Goal: Task Accomplishment & Management: Manage account settings

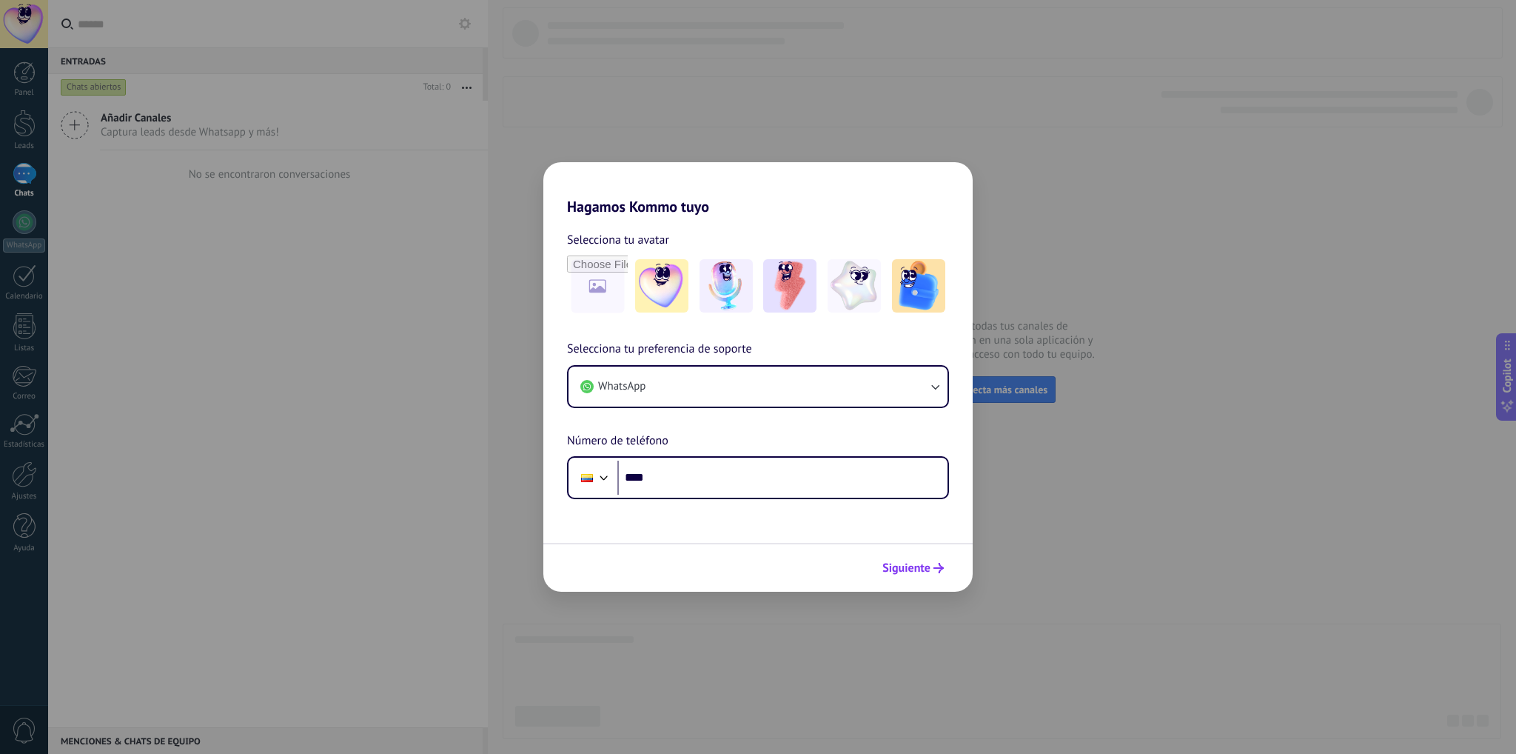
click at [921, 572] on span "Siguiente" at bounding box center [907, 568] width 48 height 10
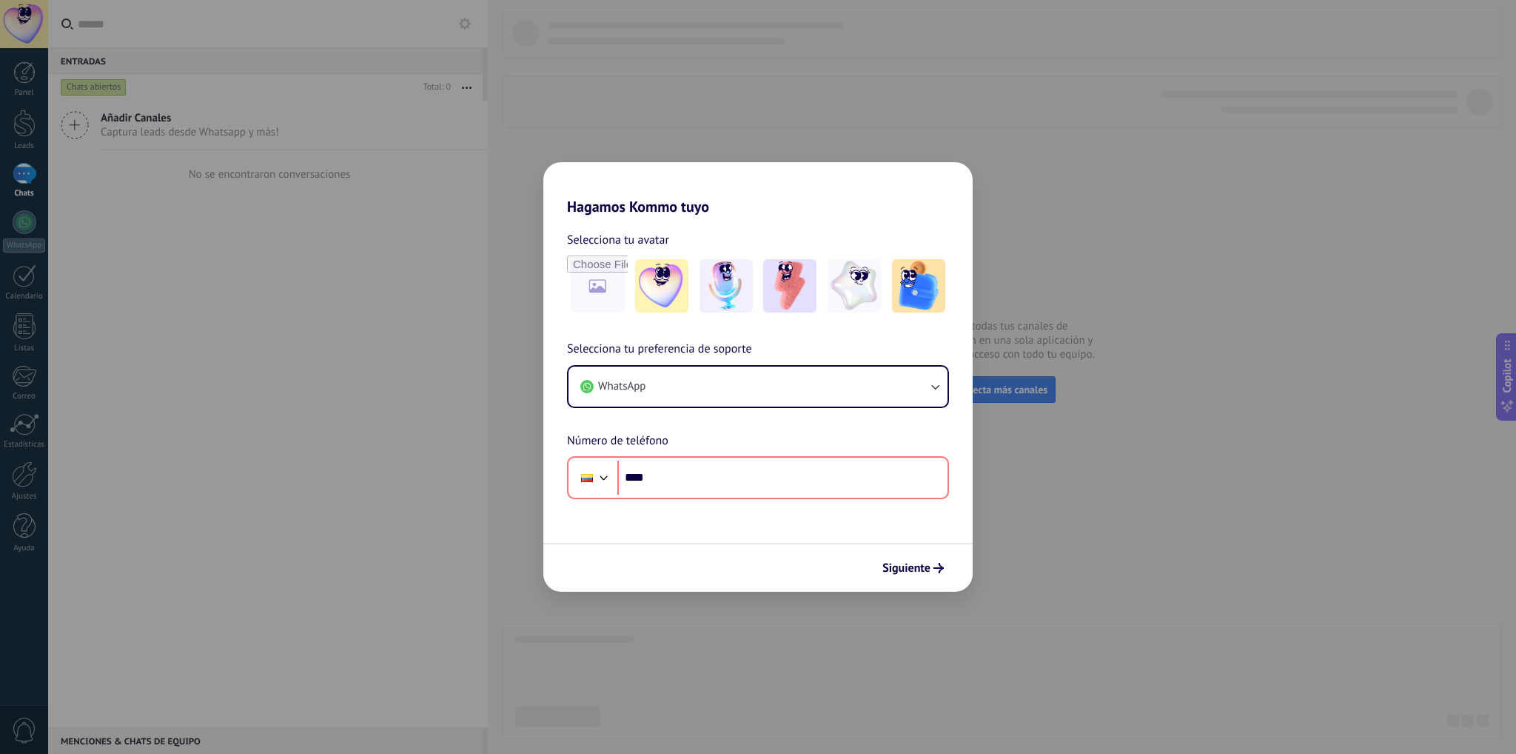
click at [1042, 199] on div "Hagamos Kommo tuyo Selecciona tu avatar Selecciona tu preferencia de soporte Wh…" at bounding box center [758, 377] width 1516 height 754
click at [1043, 199] on div "Hagamos Kommo tuyo Selecciona tu avatar Selecciona tu preferencia de soporte Wh…" at bounding box center [758, 377] width 1516 height 754
click at [602, 284] on input "file" at bounding box center [598, 286] width 58 height 58
type input "**********"
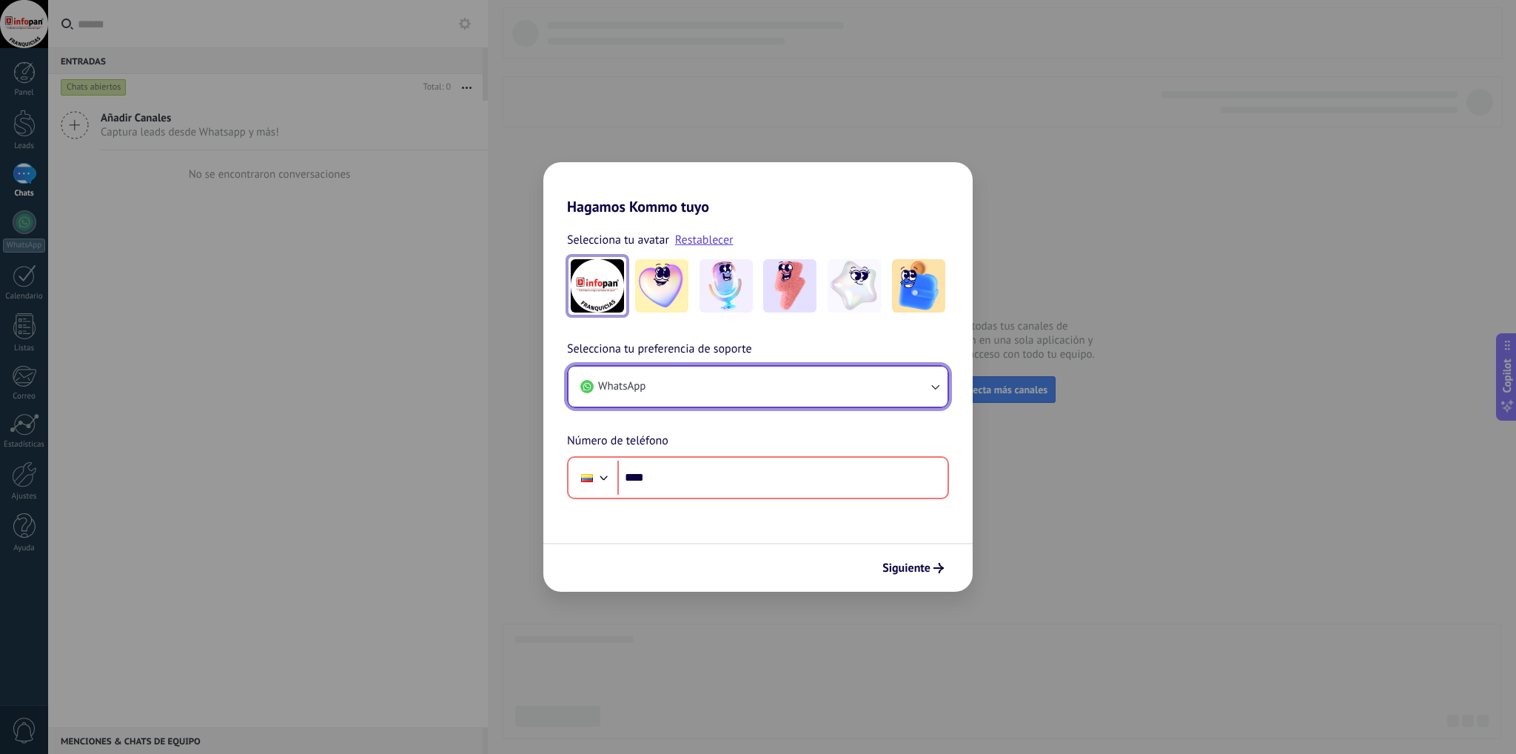
click at [822, 391] on button "WhatsApp" at bounding box center [758, 386] width 379 height 40
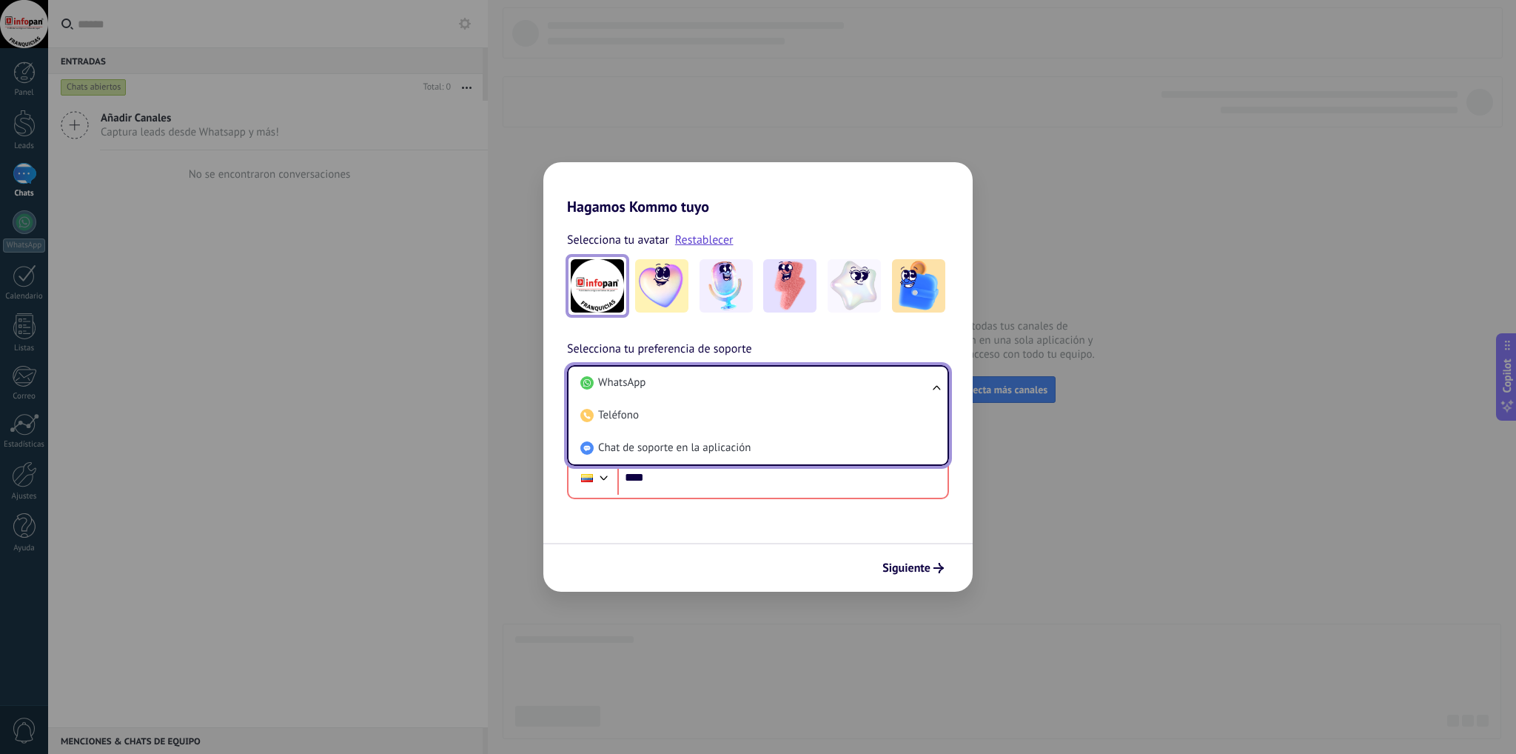
click at [822, 391] on li "WhatsApp" at bounding box center [755, 382] width 361 height 33
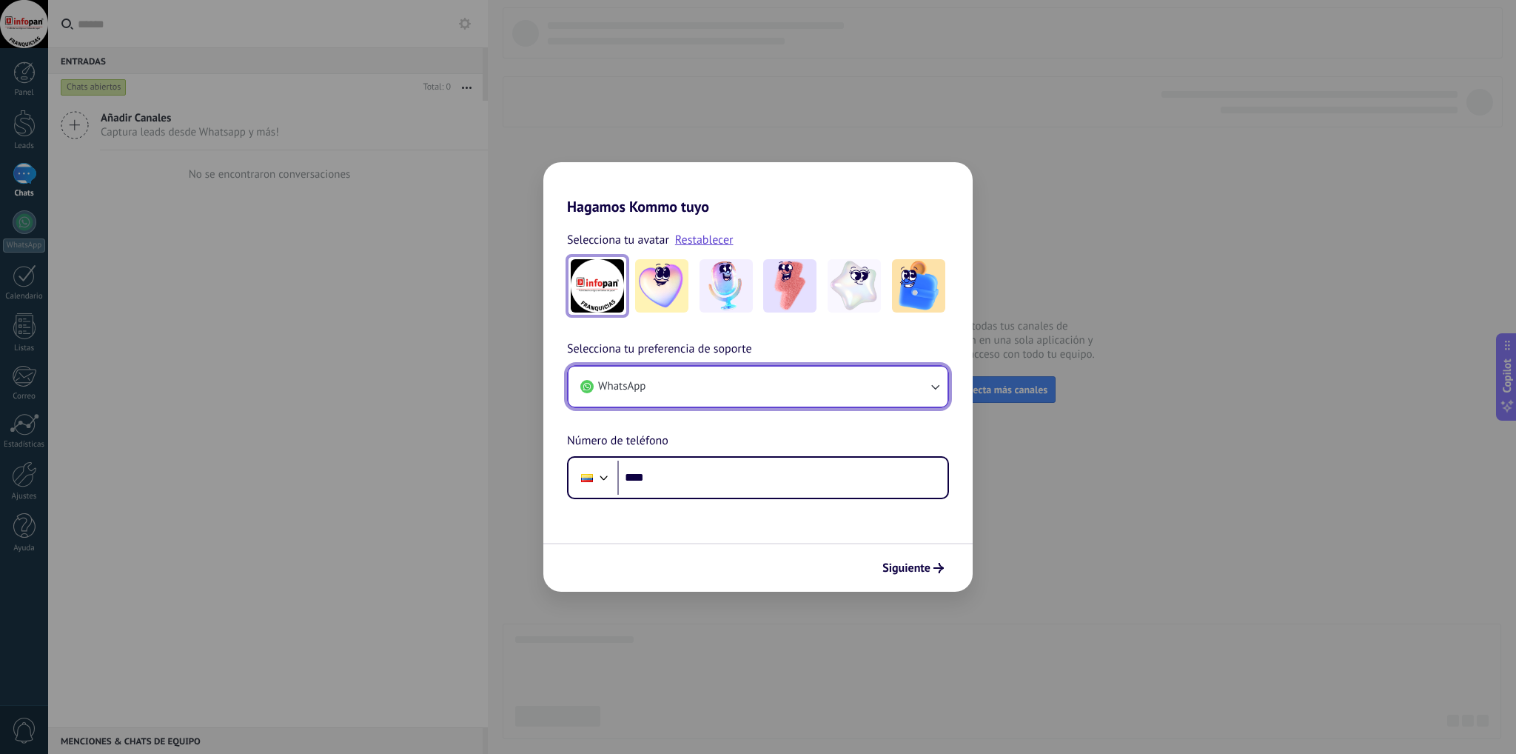
click at [822, 391] on button "WhatsApp" at bounding box center [758, 386] width 379 height 40
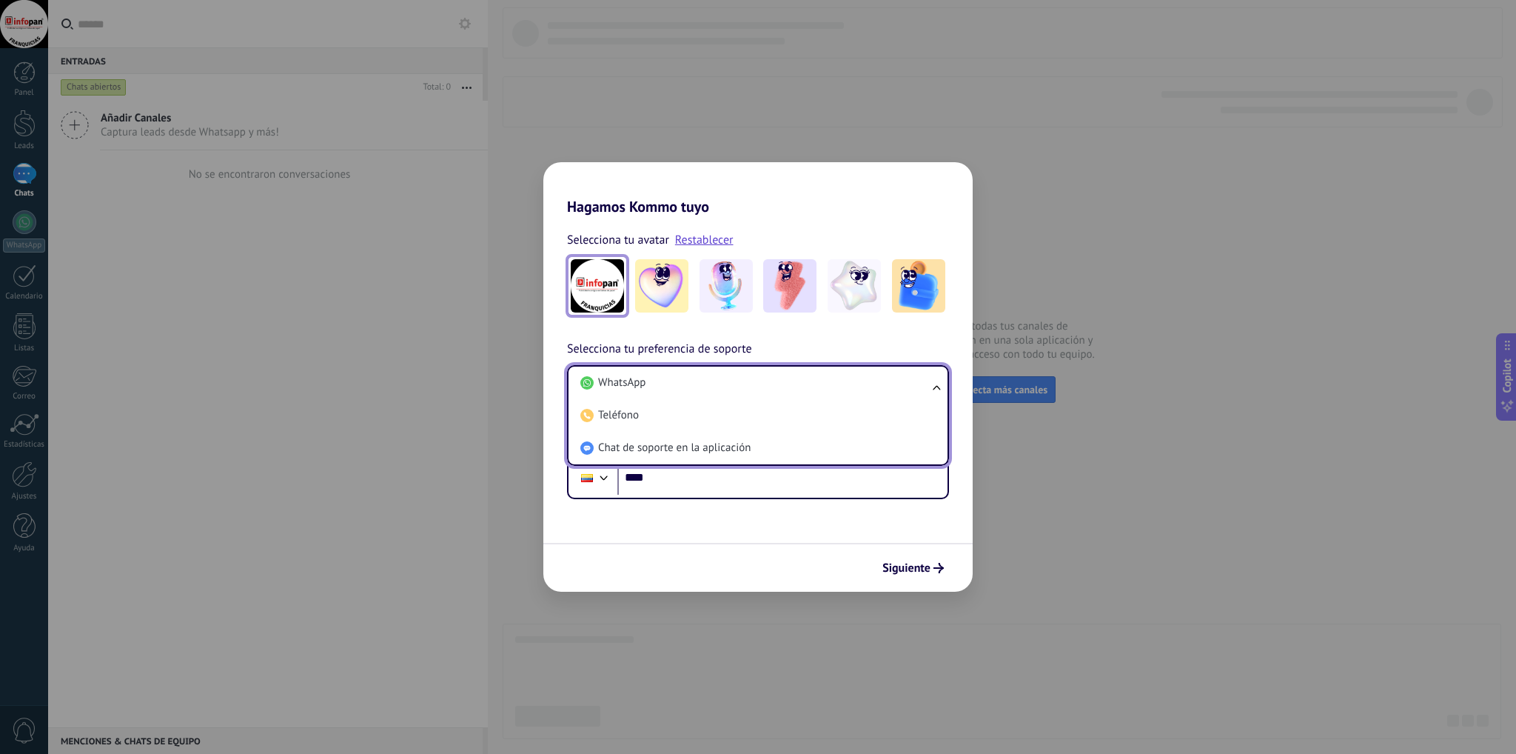
click at [806, 455] on li "Chat de soporte en la aplicación" at bounding box center [755, 448] width 361 height 33
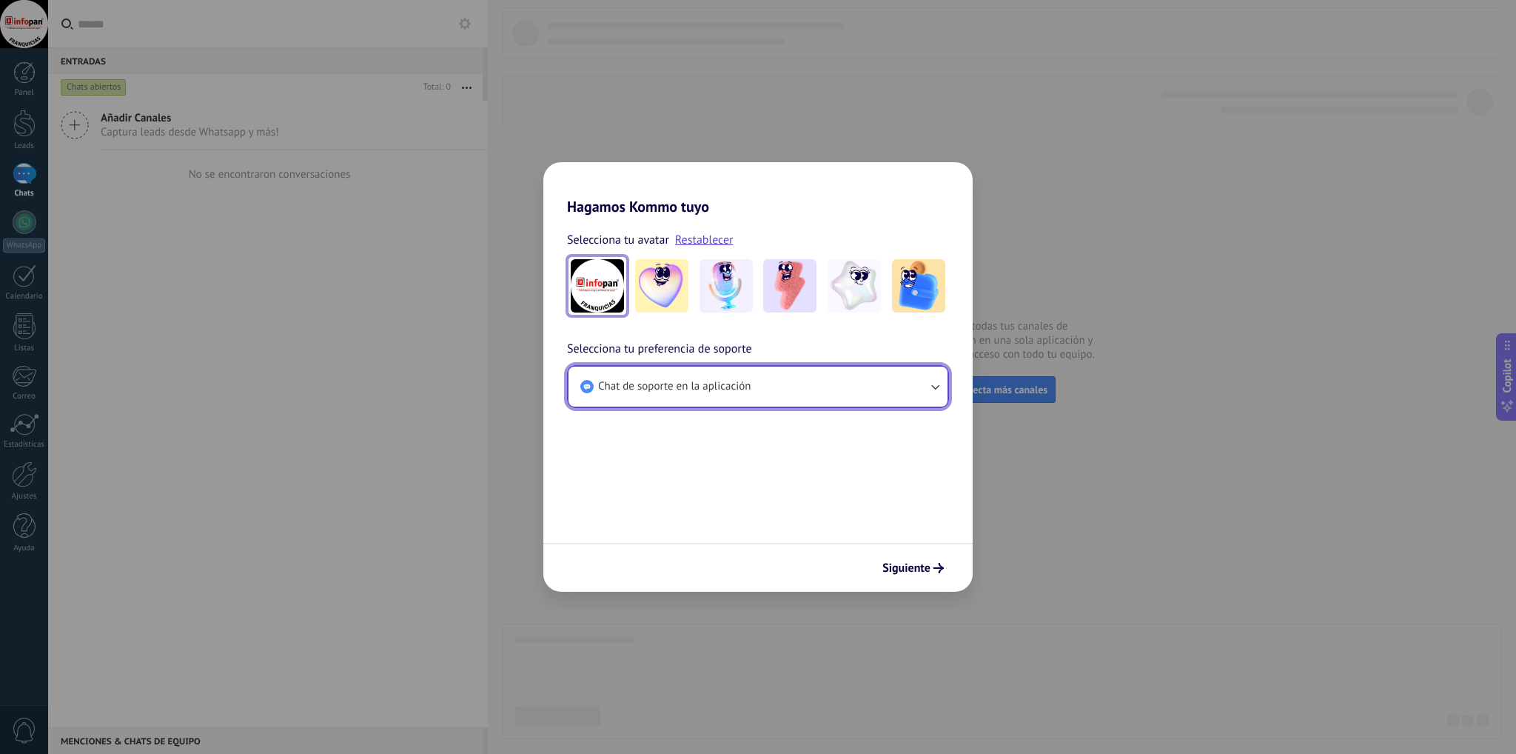
click at [810, 393] on button "Chat de soporte en la aplicación" at bounding box center [758, 386] width 379 height 40
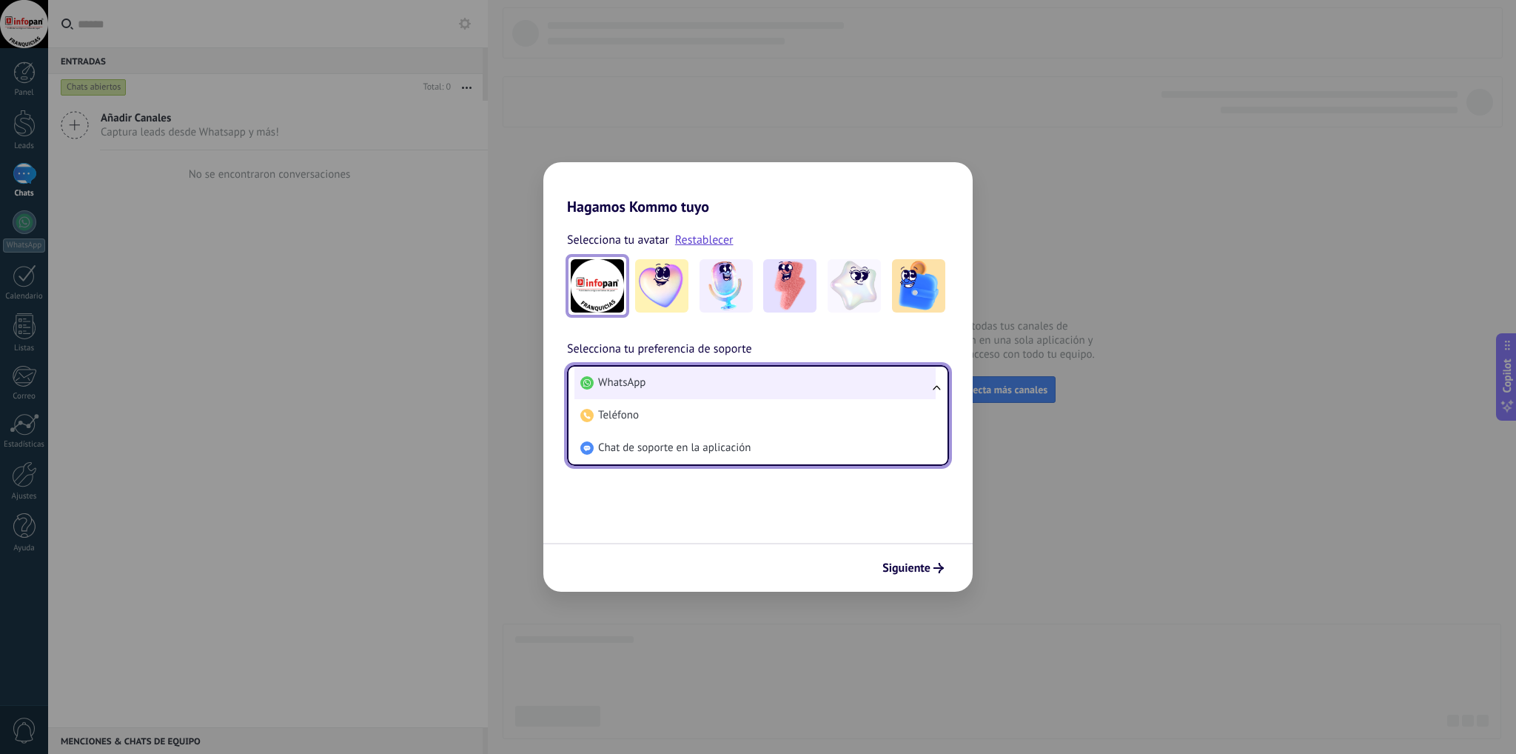
click at [736, 389] on li "WhatsApp" at bounding box center [755, 382] width 361 height 33
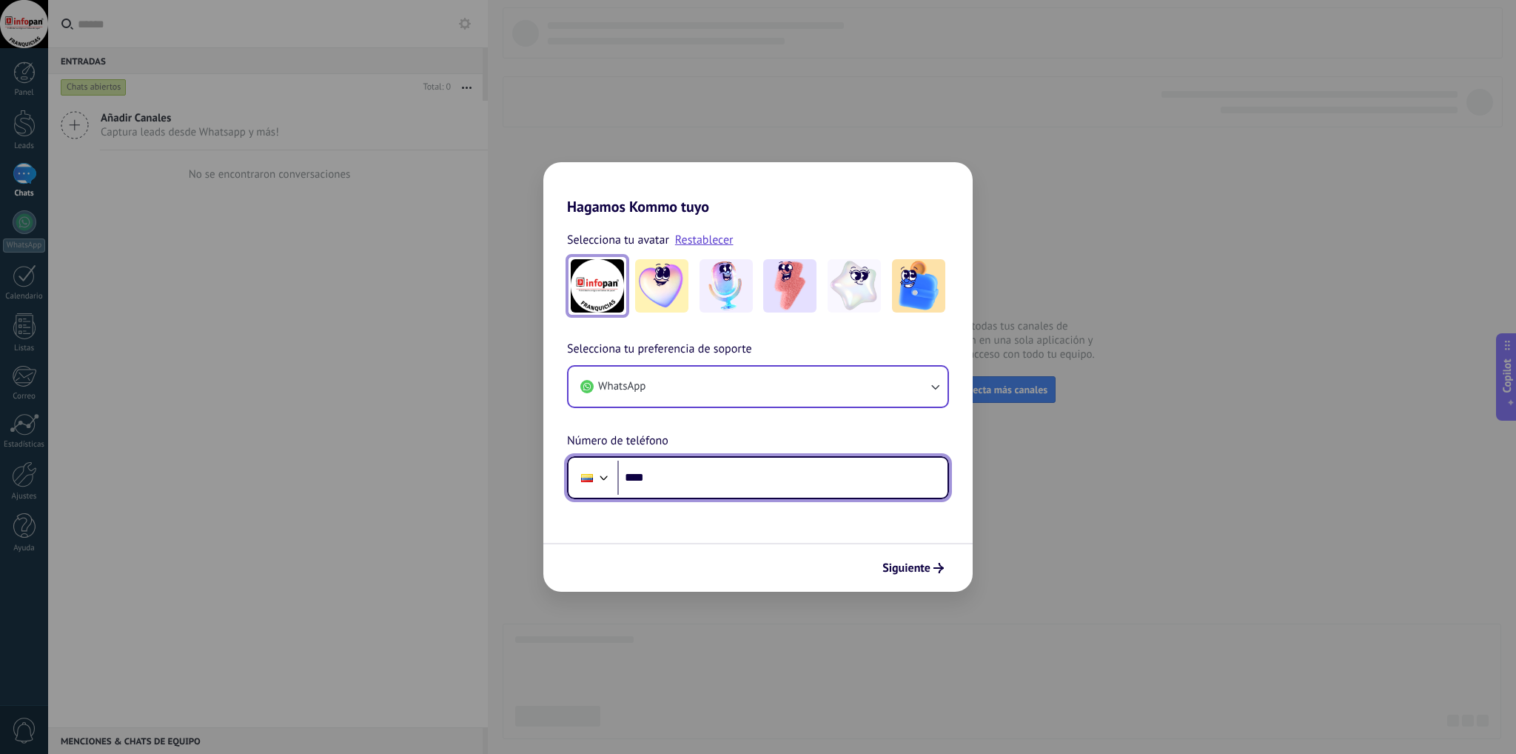
click at [674, 477] on input "****" at bounding box center [782, 478] width 330 height 34
paste input "**********"
click at [660, 475] on input "**********" at bounding box center [782, 478] width 330 height 34
type input "**********"
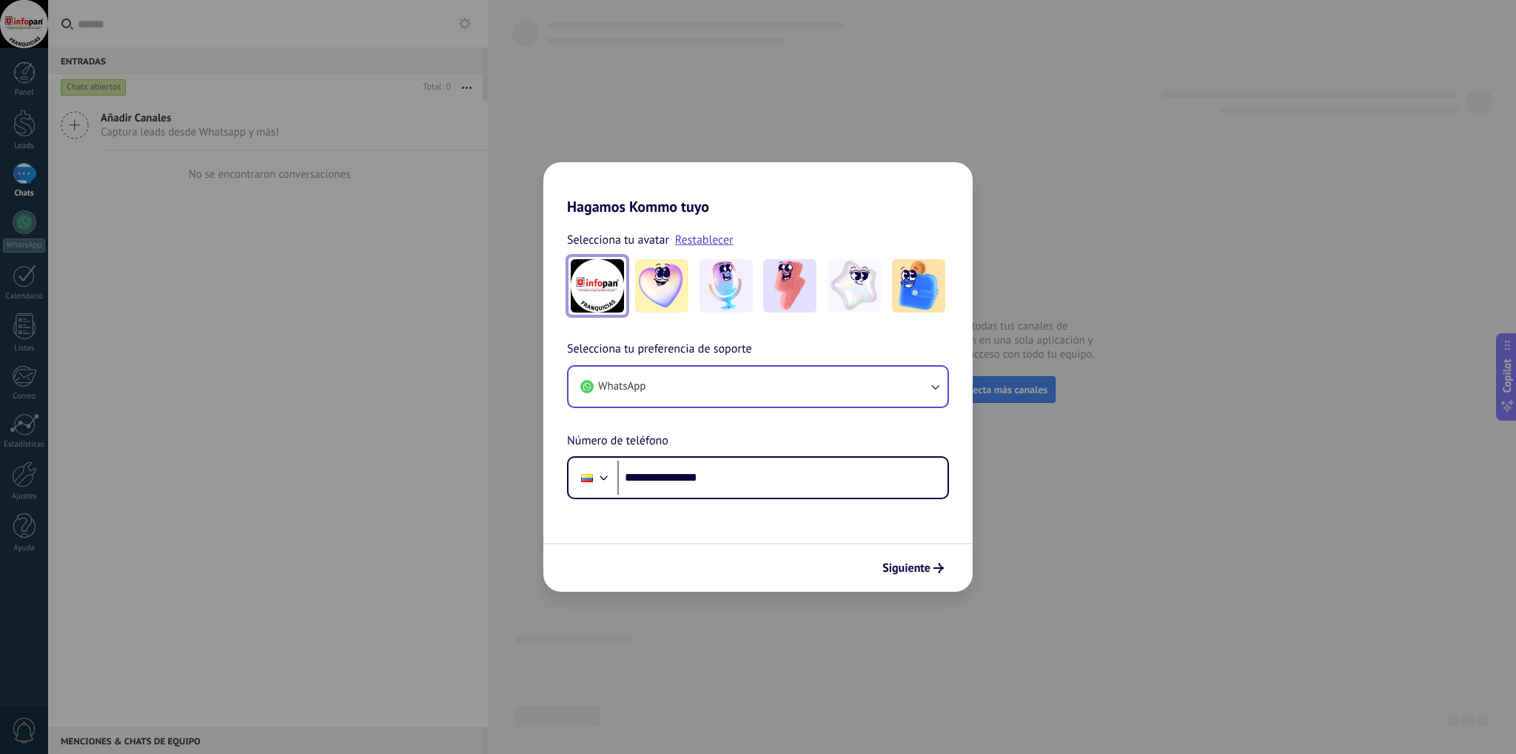
drag, startPoint x: 918, startPoint y: 569, endPoint x: 906, endPoint y: 566, distance: 12.2
click at [918, 569] on span "Siguiente" at bounding box center [907, 568] width 48 height 10
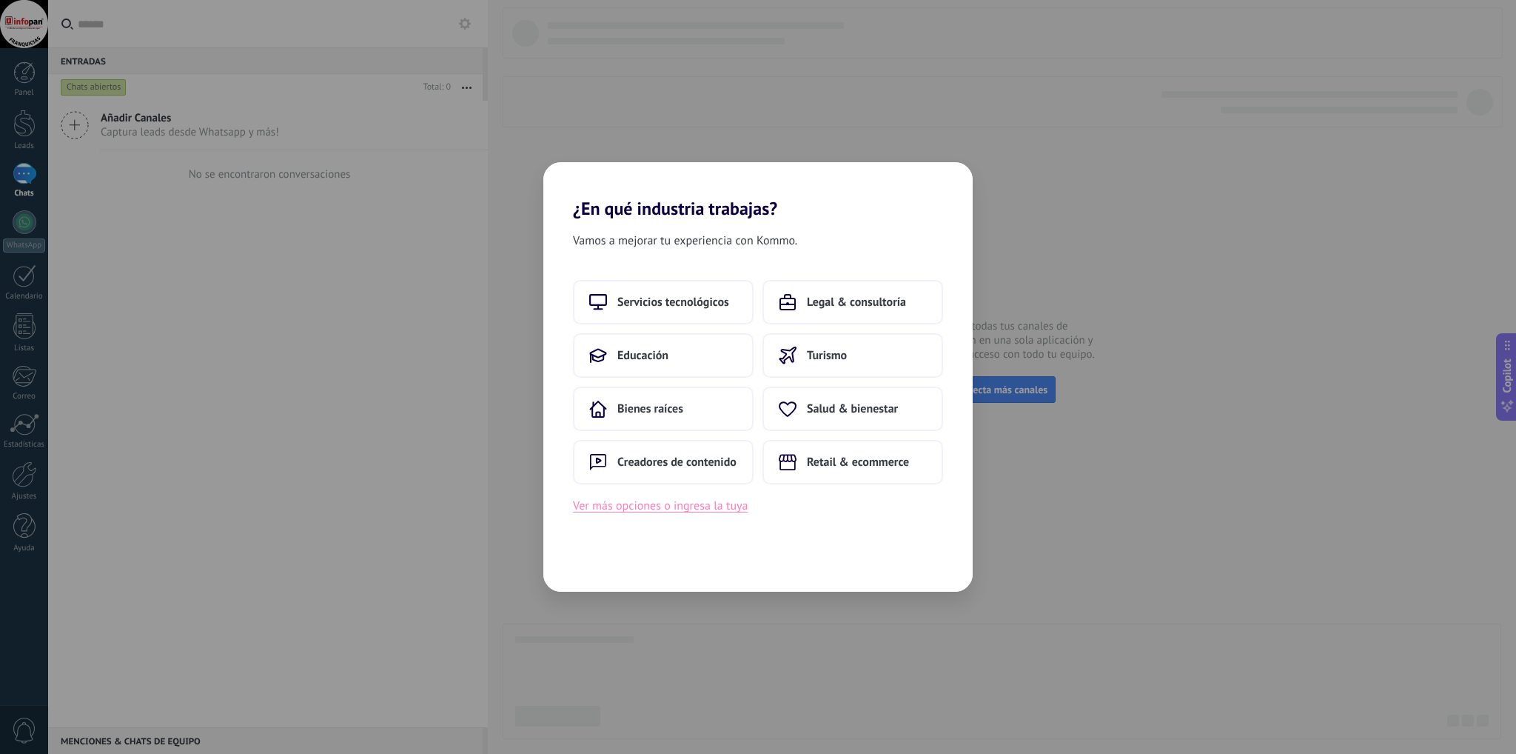
click at [674, 506] on button "Ver más opciones o ingresa la tuya" at bounding box center [660, 505] width 175 height 19
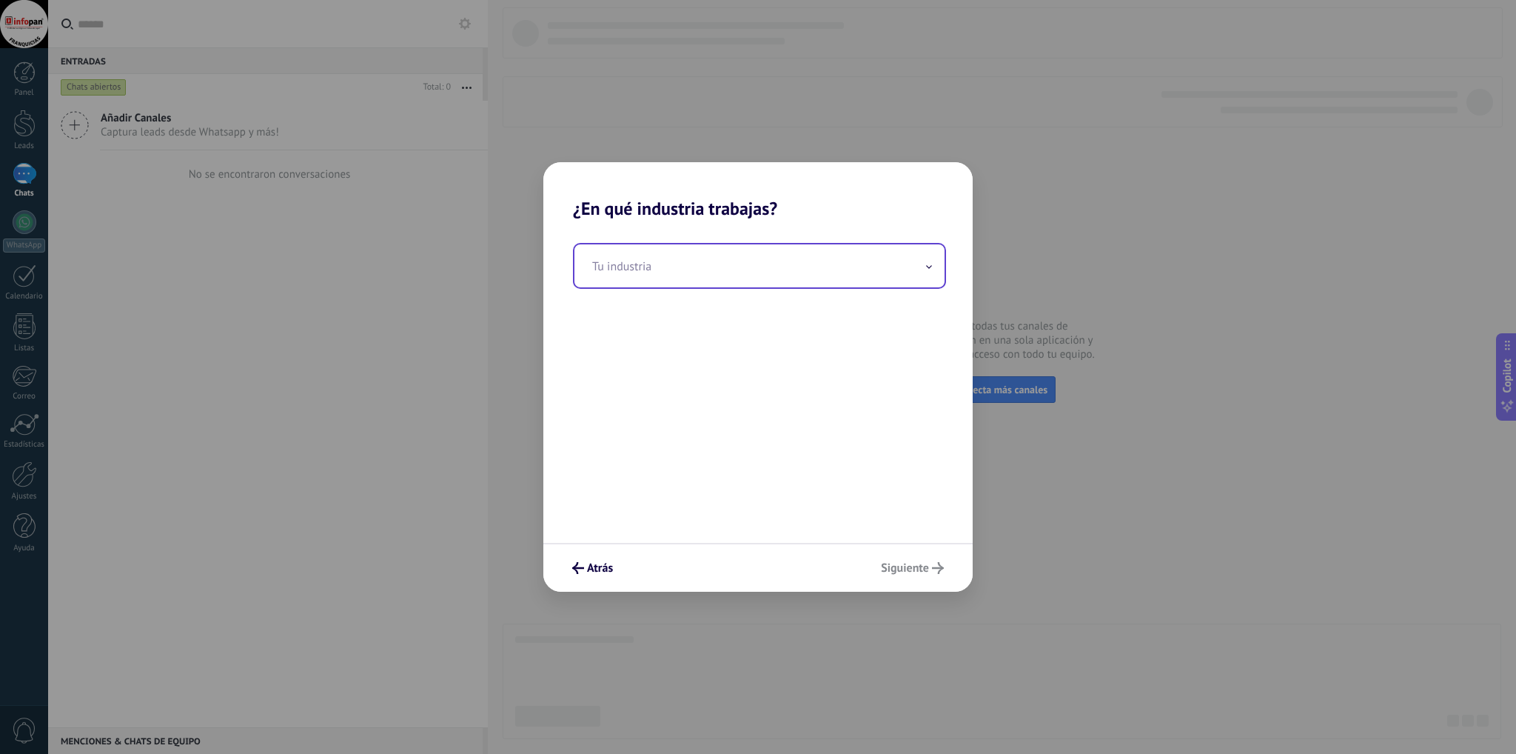
click at [918, 255] on input "text" at bounding box center [760, 265] width 370 height 43
type input "*"
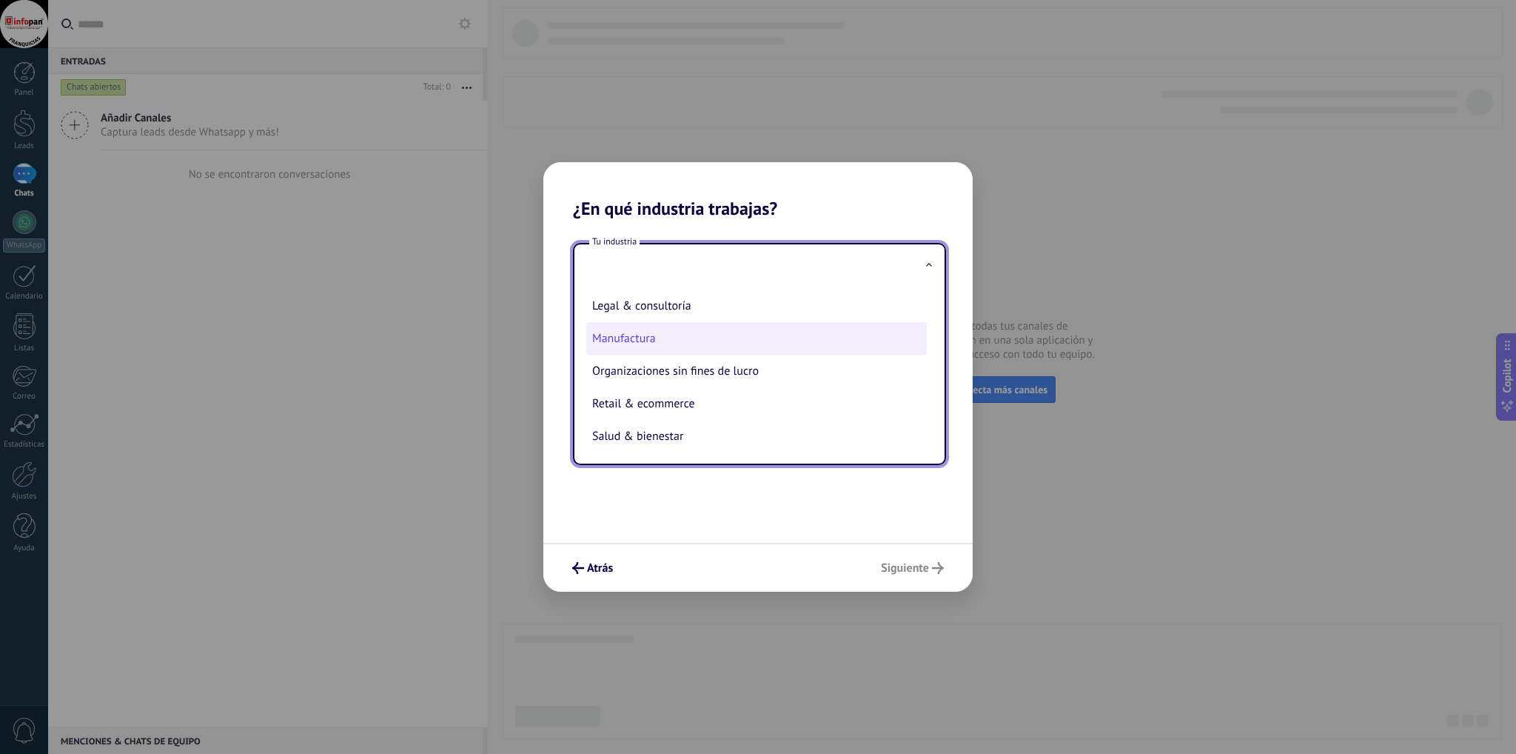
scroll to position [222, 0]
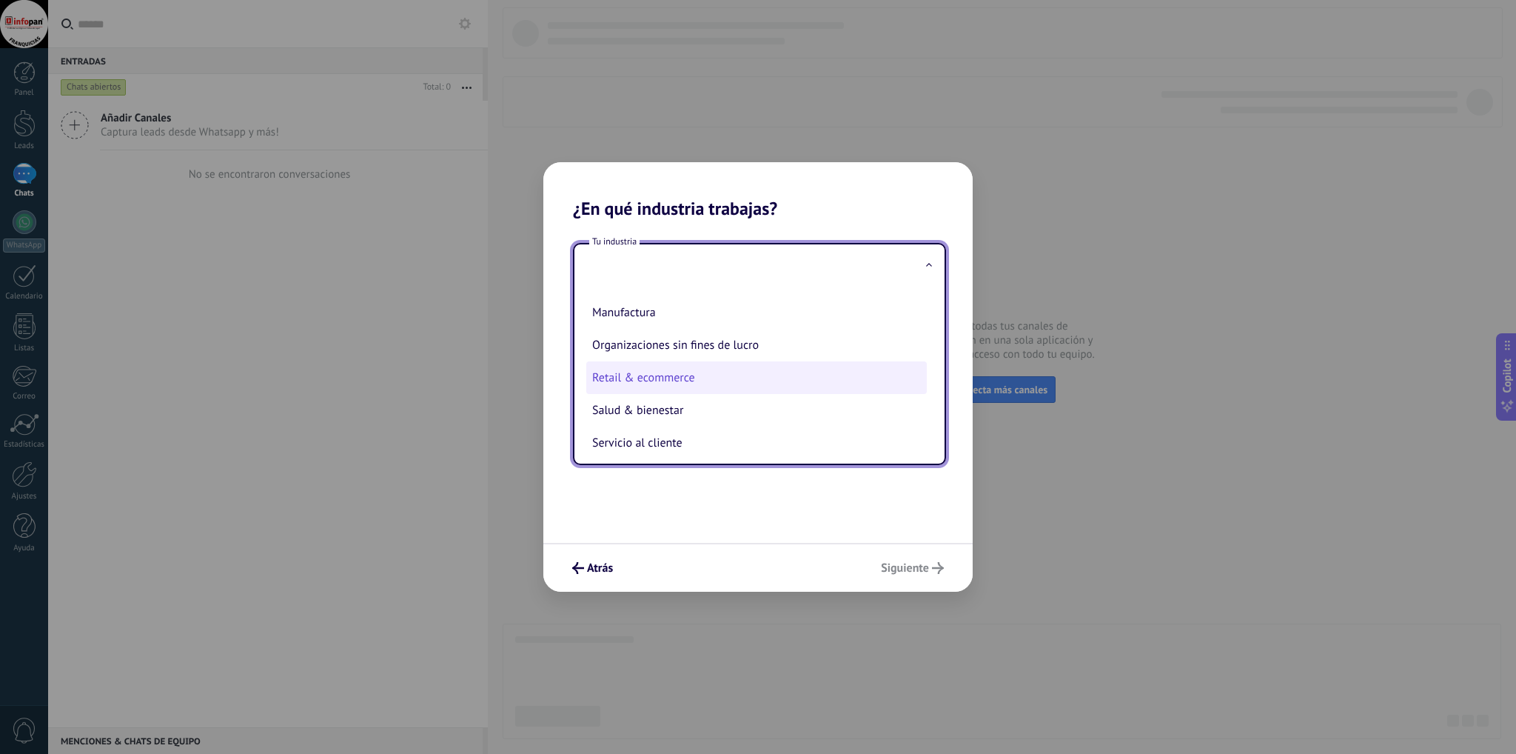
click at [731, 383] on li "Retail & ecommerce" at bounding box center [756, 377] width 341 height 33
type input "**********"
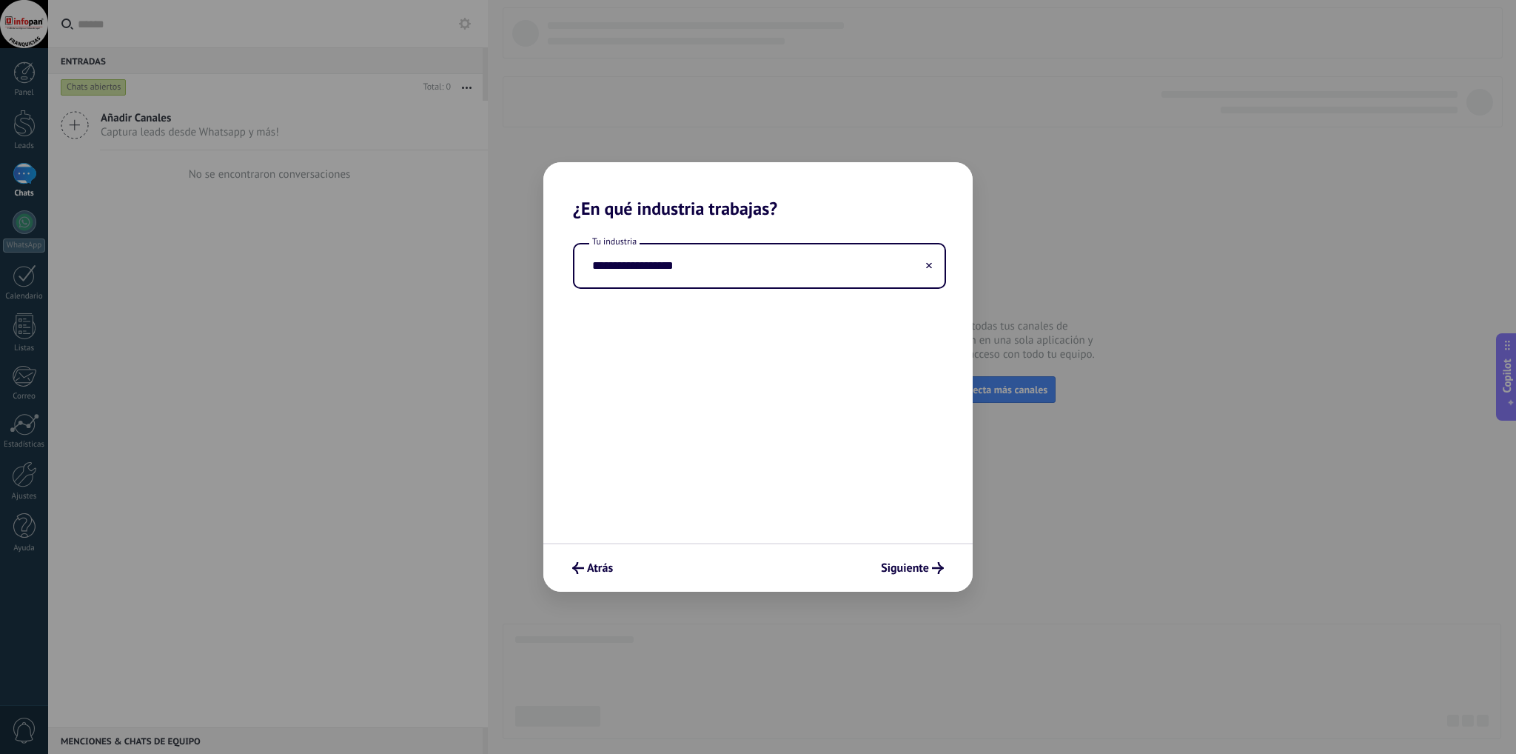
drag, startPoint x: 694, startPoint y: 264, endPoint x: 571, endPoint y: 264, distance: 123.6
click at [571, 264] on div "**********" at bounding box center [757, 266] width 429 height 46
click at [933, 267] on input "**********" at bounding box center [760, 265] width 370 height 43
click at [927, 259] on button at bounding box center [928, 266] width 7 height 14
click at [928, 264] on span at bounding box center [928, 266] width 7 height 14
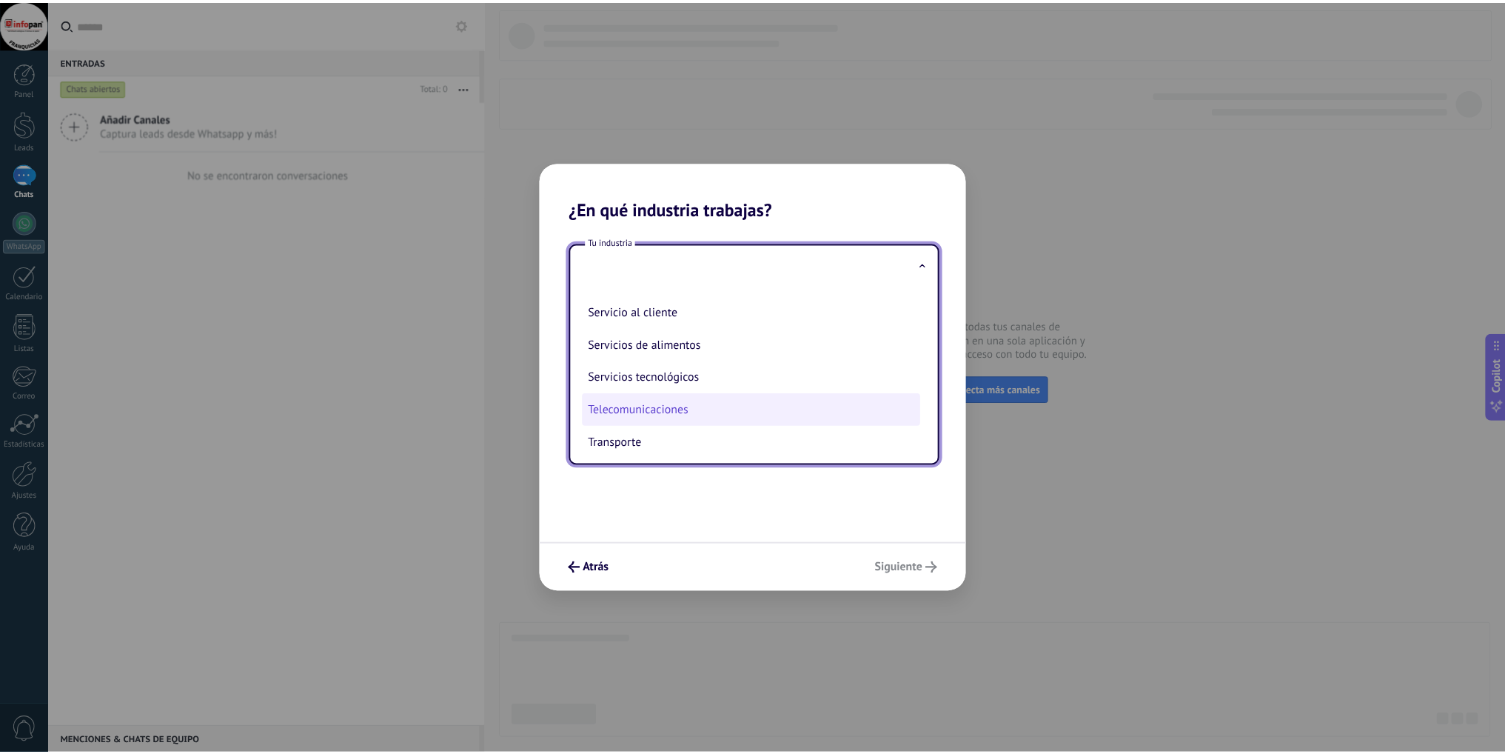
scroll to position [328, 0]
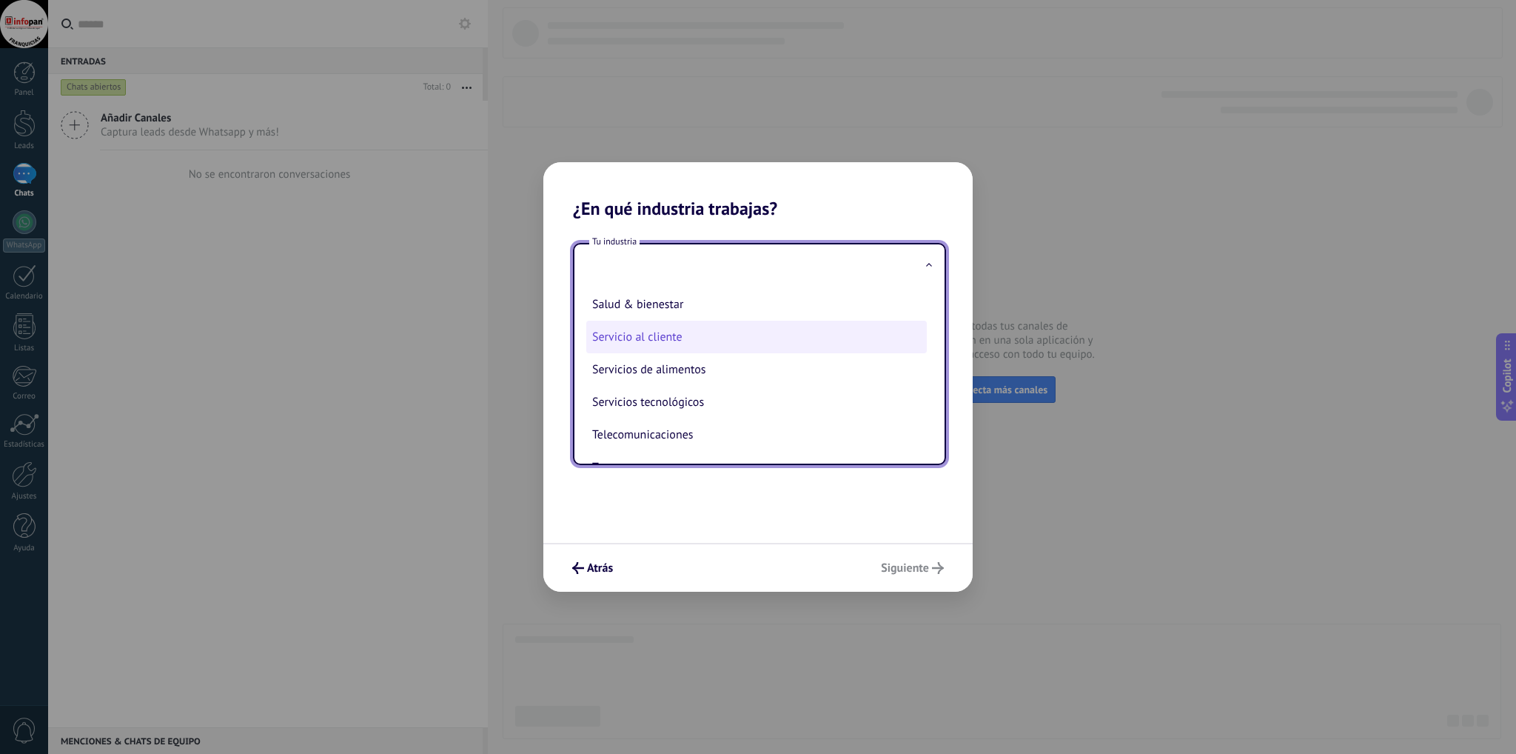
click at [714, 348] on li "Servicio al cliente" at bounding box center [756, 337] width 341 height 33
type input "**********"
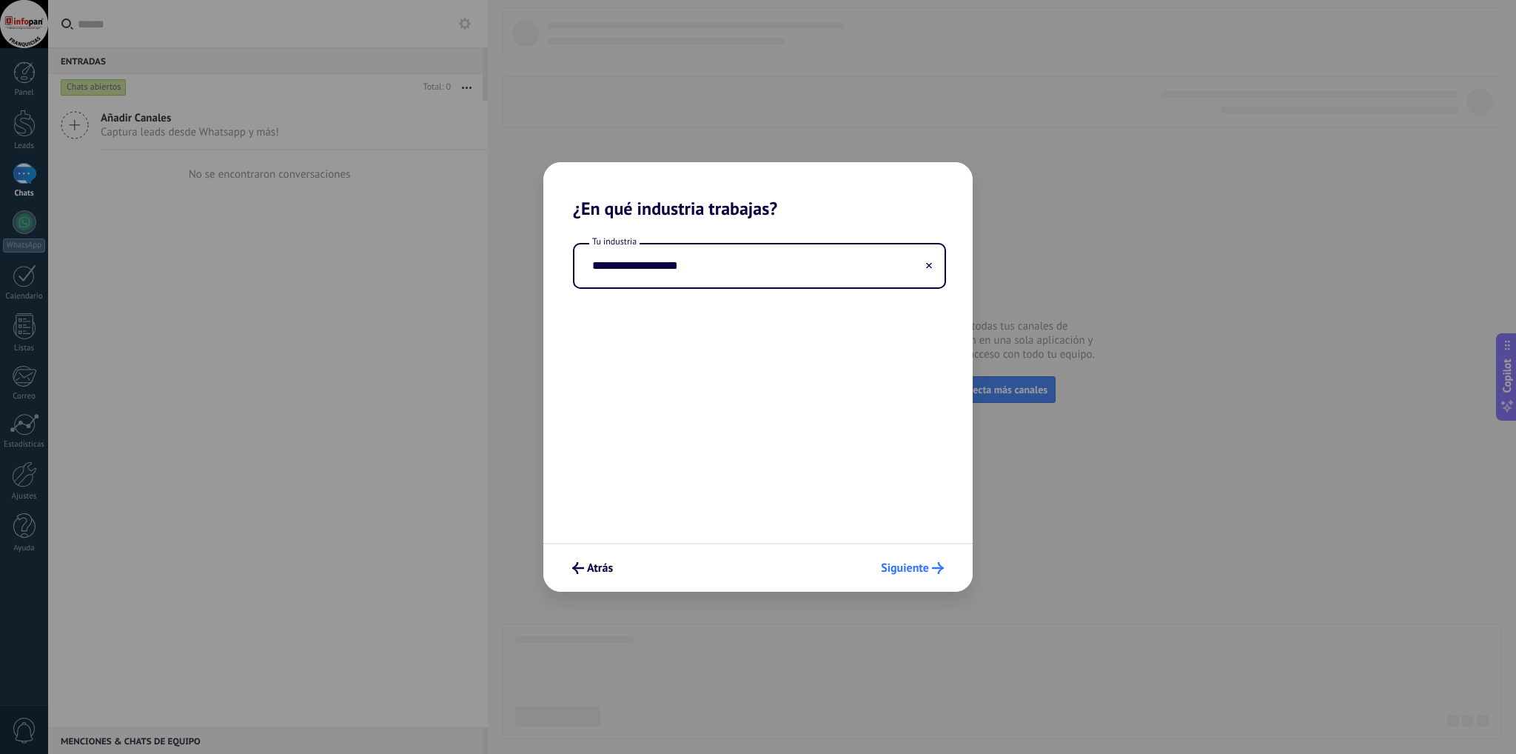
click at [910, 563] on span "Siguiente" at bounding box center [905, 568] width 48 height 10
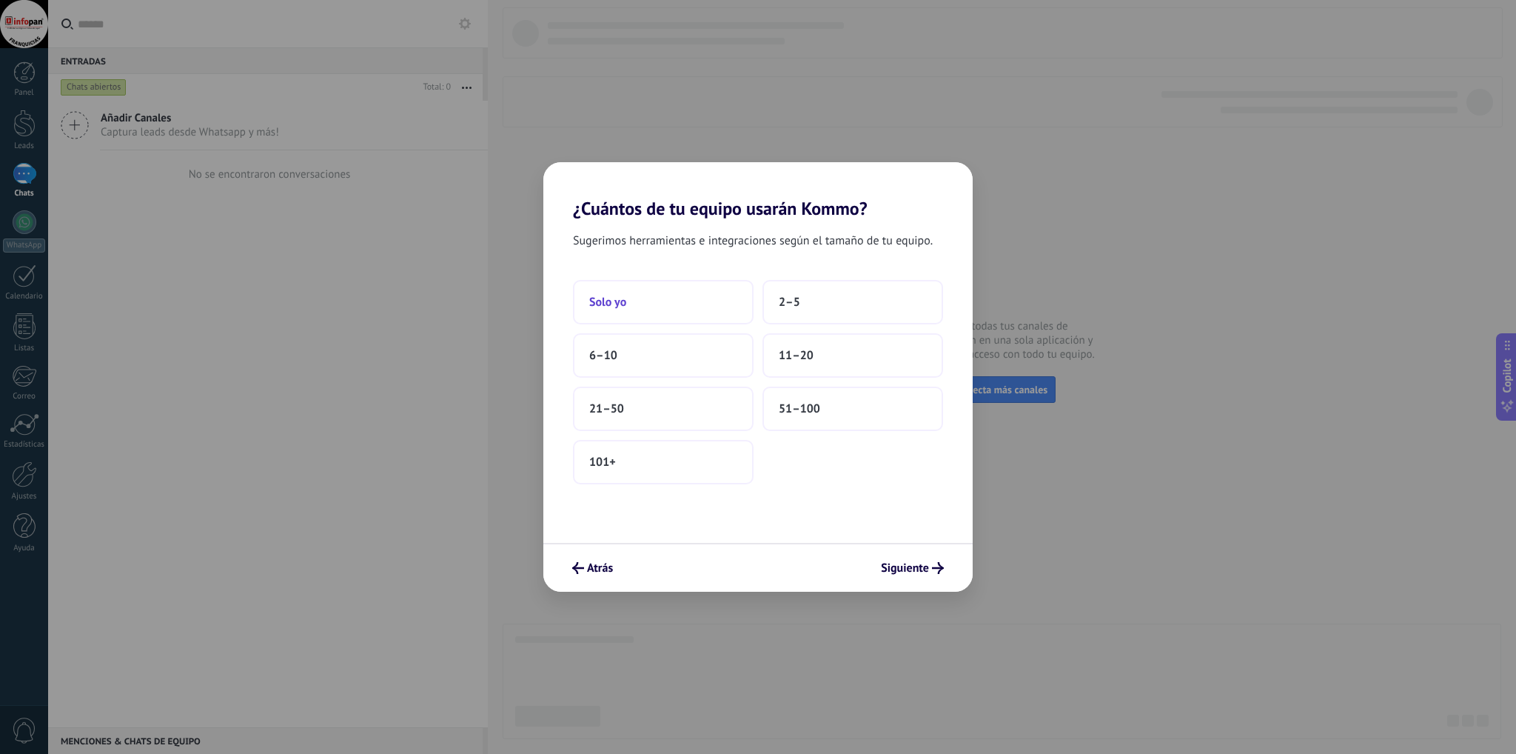
click at [671, 300] on button "Solo yo" at bounding box center [663, 302] width 181 height 44
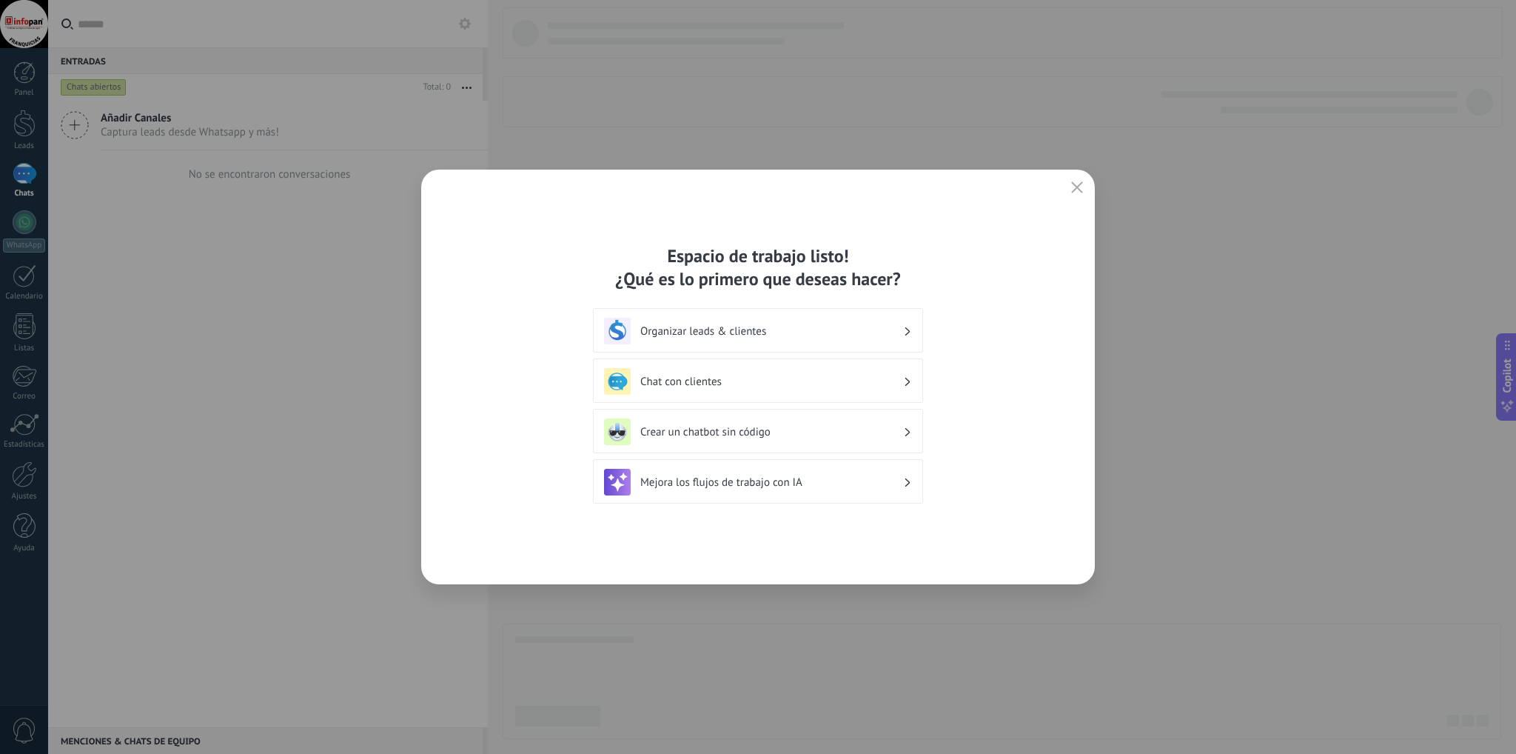
drag, startPoint x: 804, startPoint y: 330, endPoint x: 814, endPoint y: 328, distance: 10.6
click at [804, 331] on h3 "Organizar leads & clientes" at bounding box center [771, 331] width 263 height 14
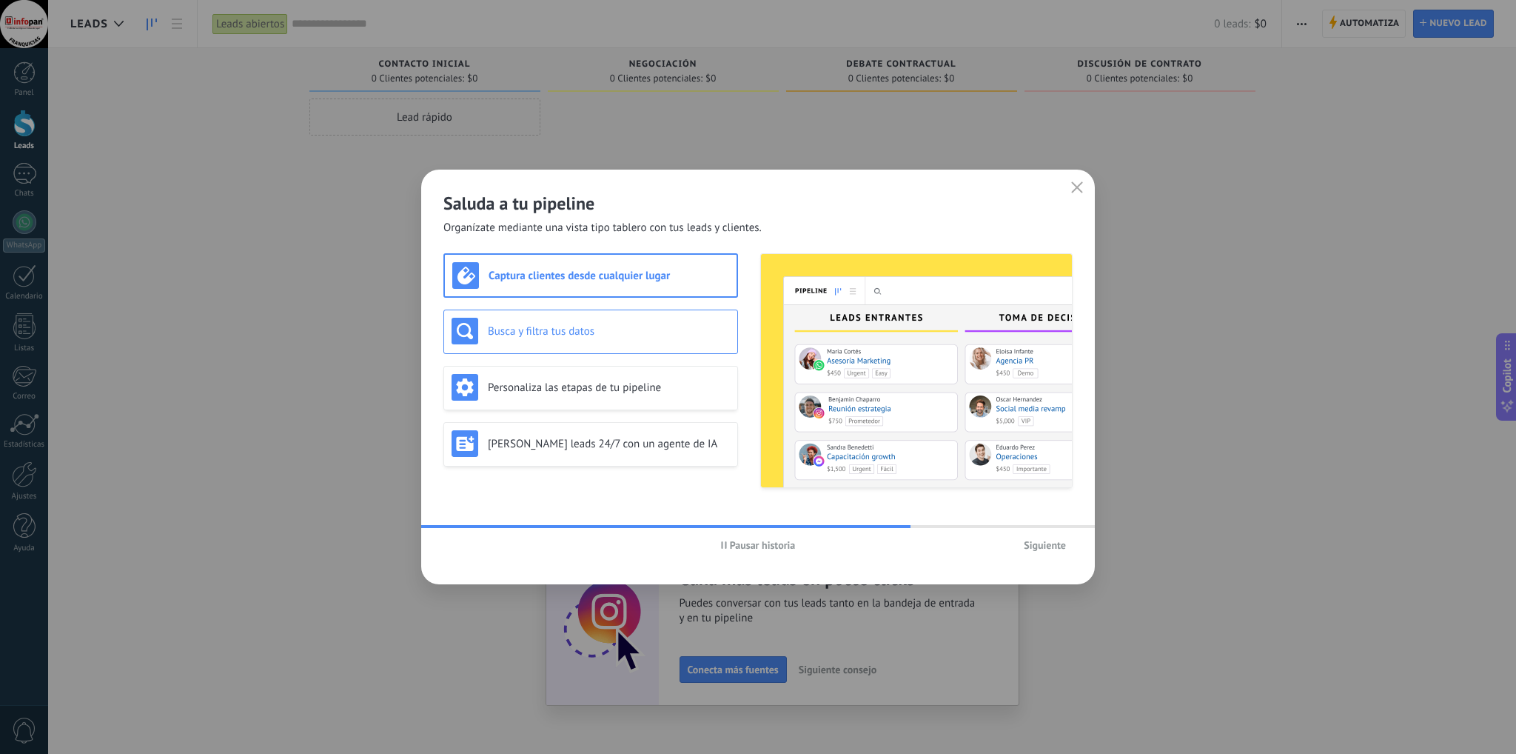
click at [663, 333] on h3 "Busca y filtra tus datos" at bounding box center [609, 331] width 242 height 14
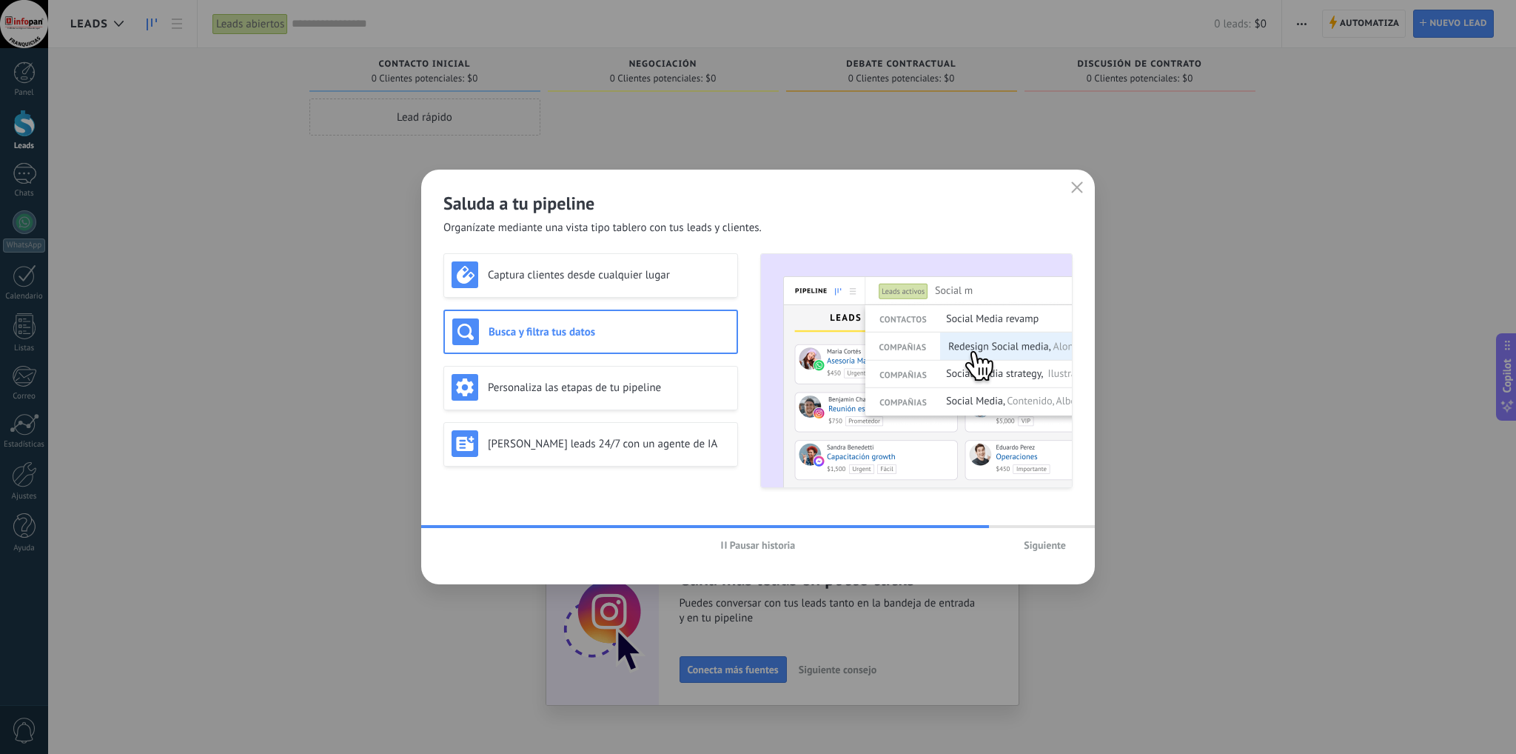
click at [1051, 544] on span "Siguiente" at bounding box center [1045, 545] width 42 height 10
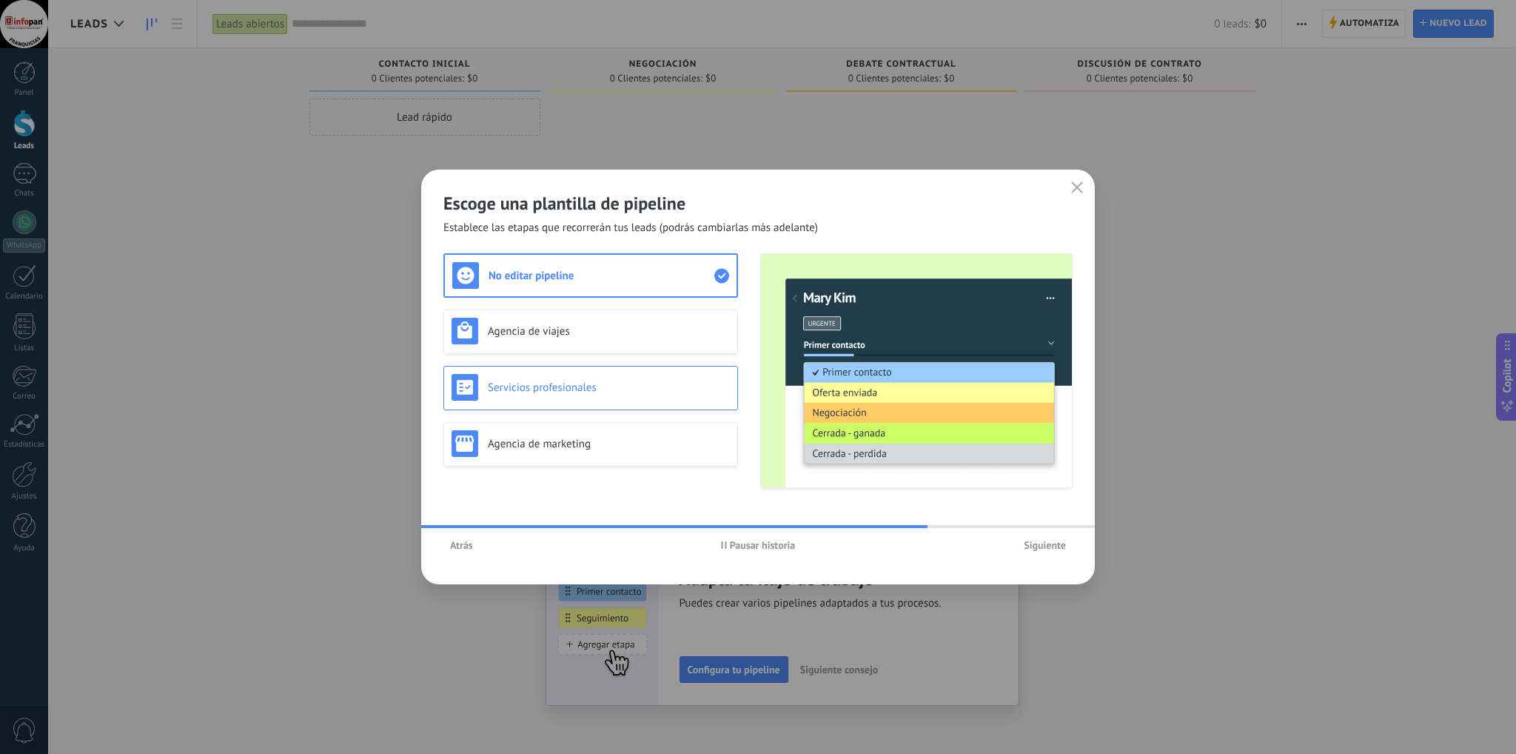
click at [646, 392] on h3 "Servicios profesionales" at bounding box center [609, 388] width 242 height 14
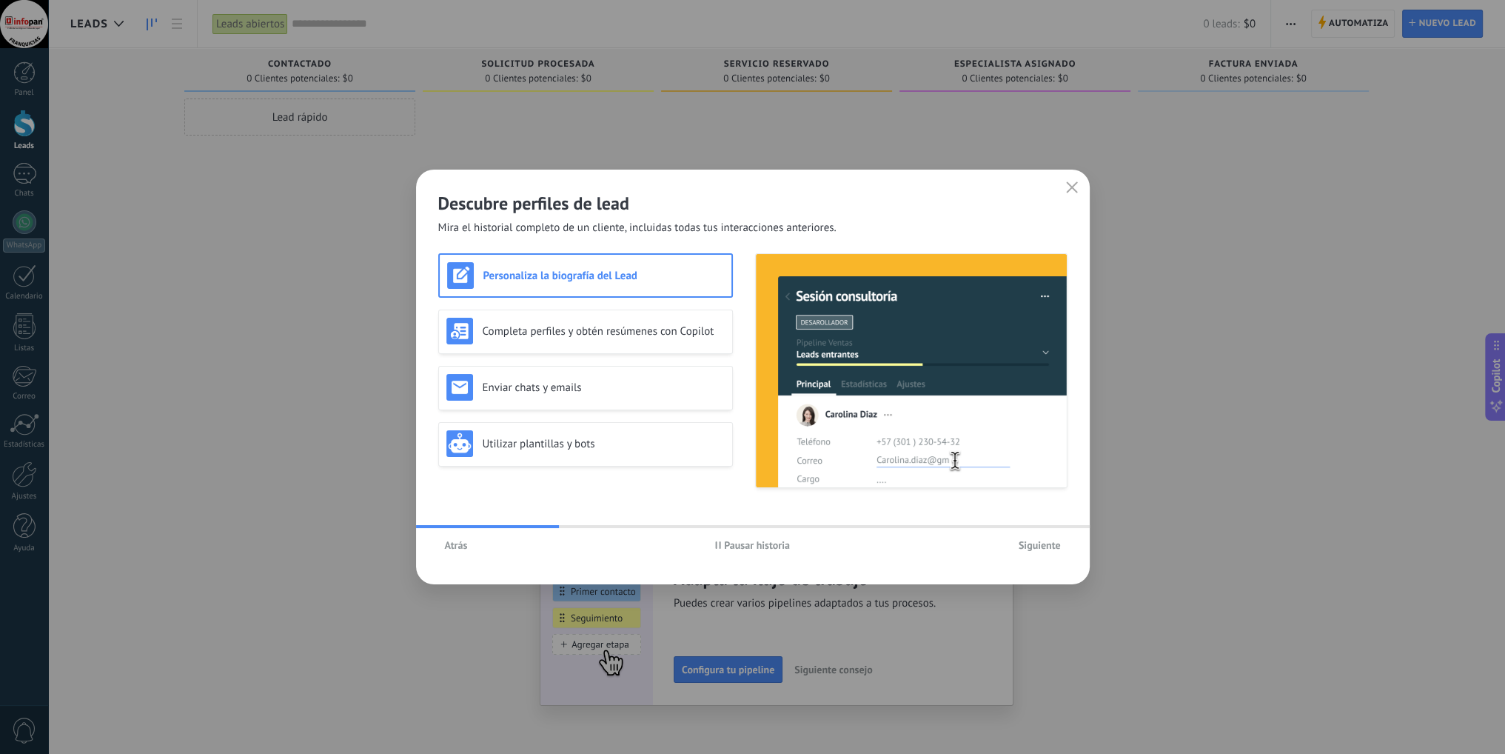
click at [452, 546] on span "Atrás" at bounding box center [456, 545] width 23 height 10
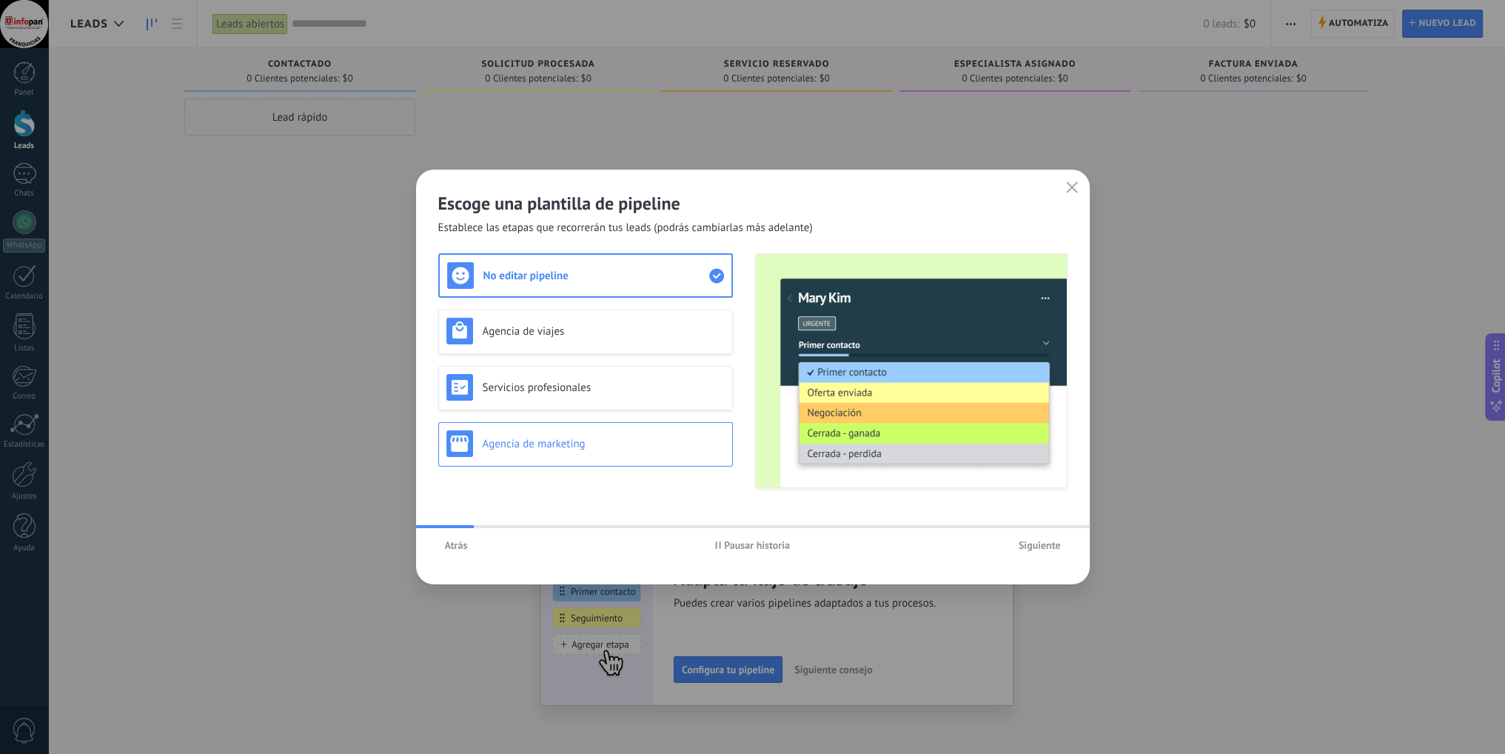
click at [592, 446] on h3 "Agencia de marketing" at bounding box center [604, 444] width 242 height 14
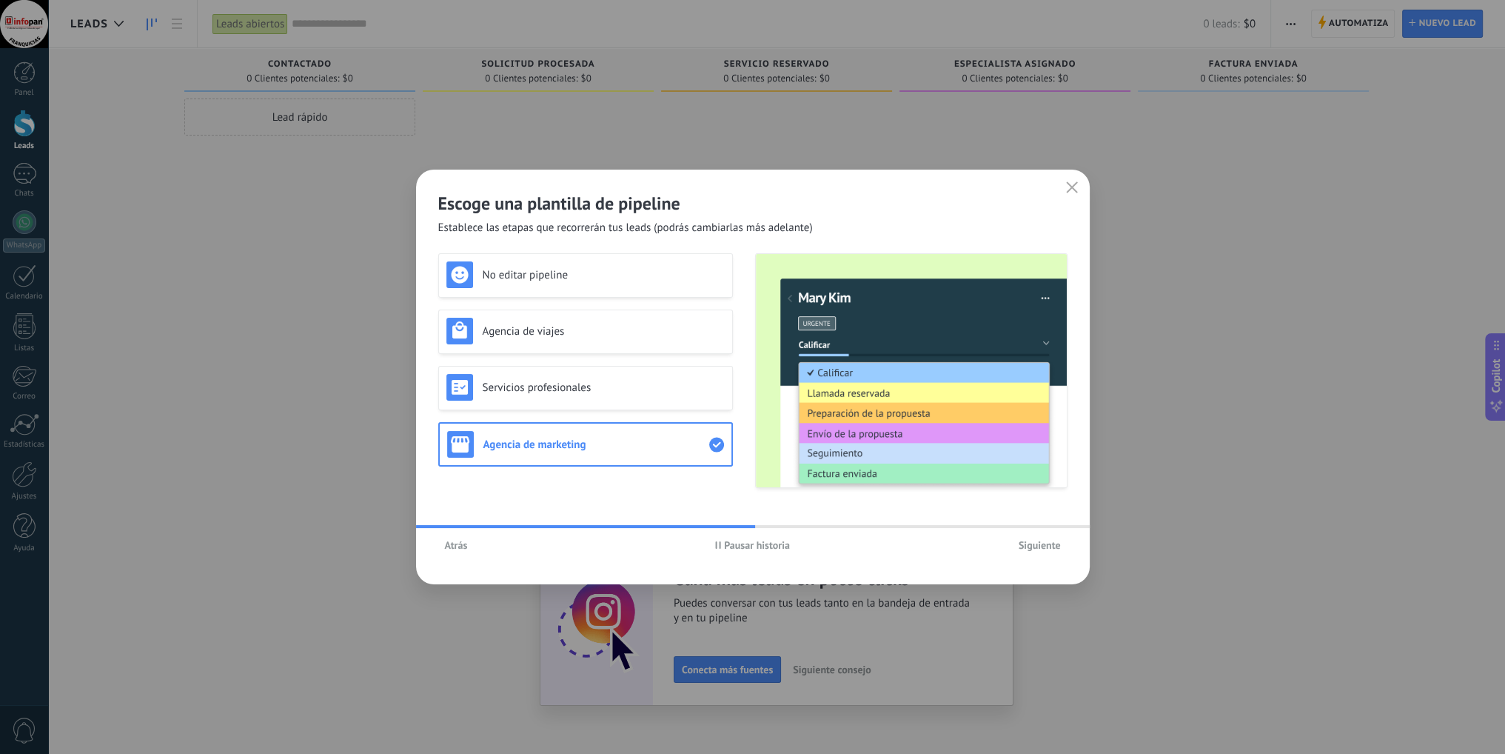
click at [1040, 543] on span "Siguiente" at bounding box center [1040, 545] width 42 height 10
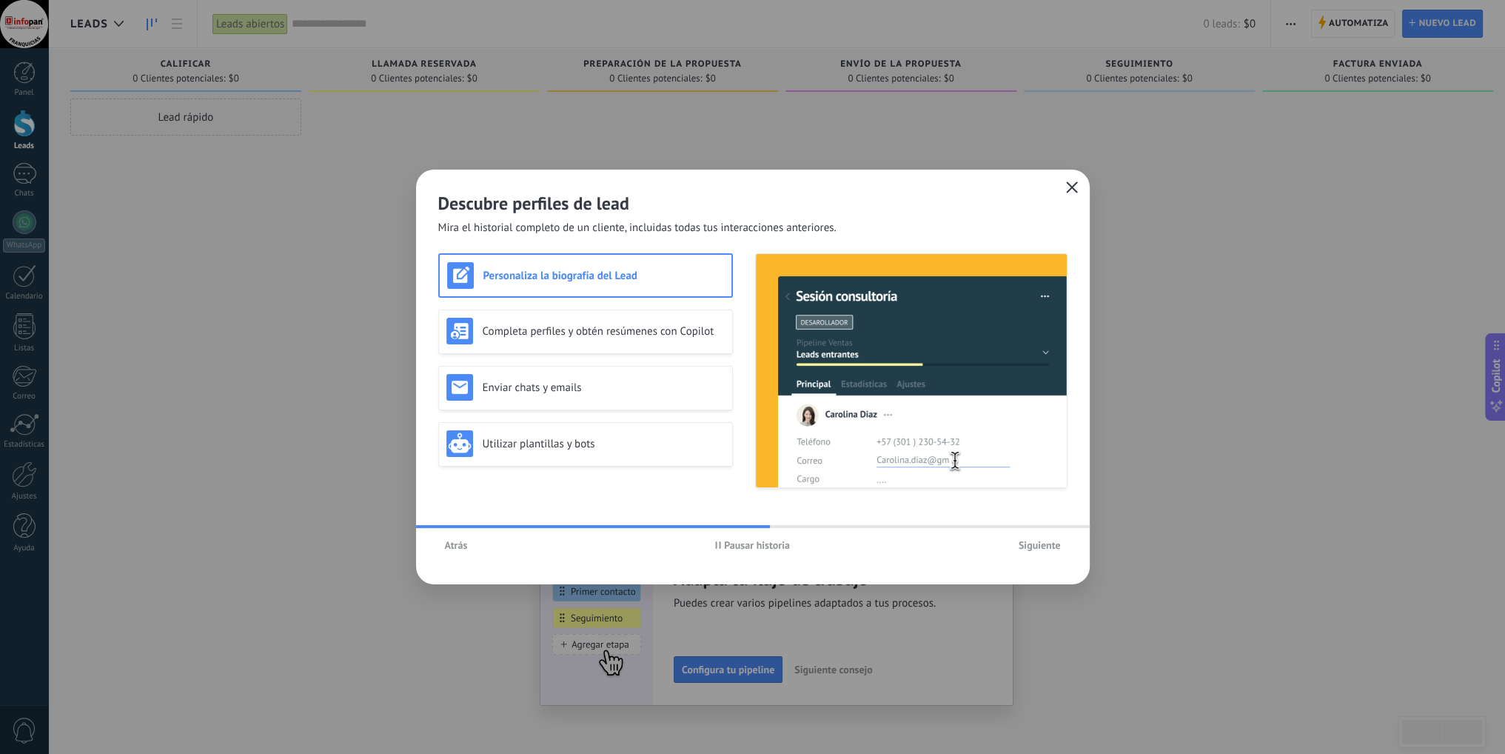
click at [1066, 187] on icon "button" at bounding box center [1072, 187] width 12 height 12
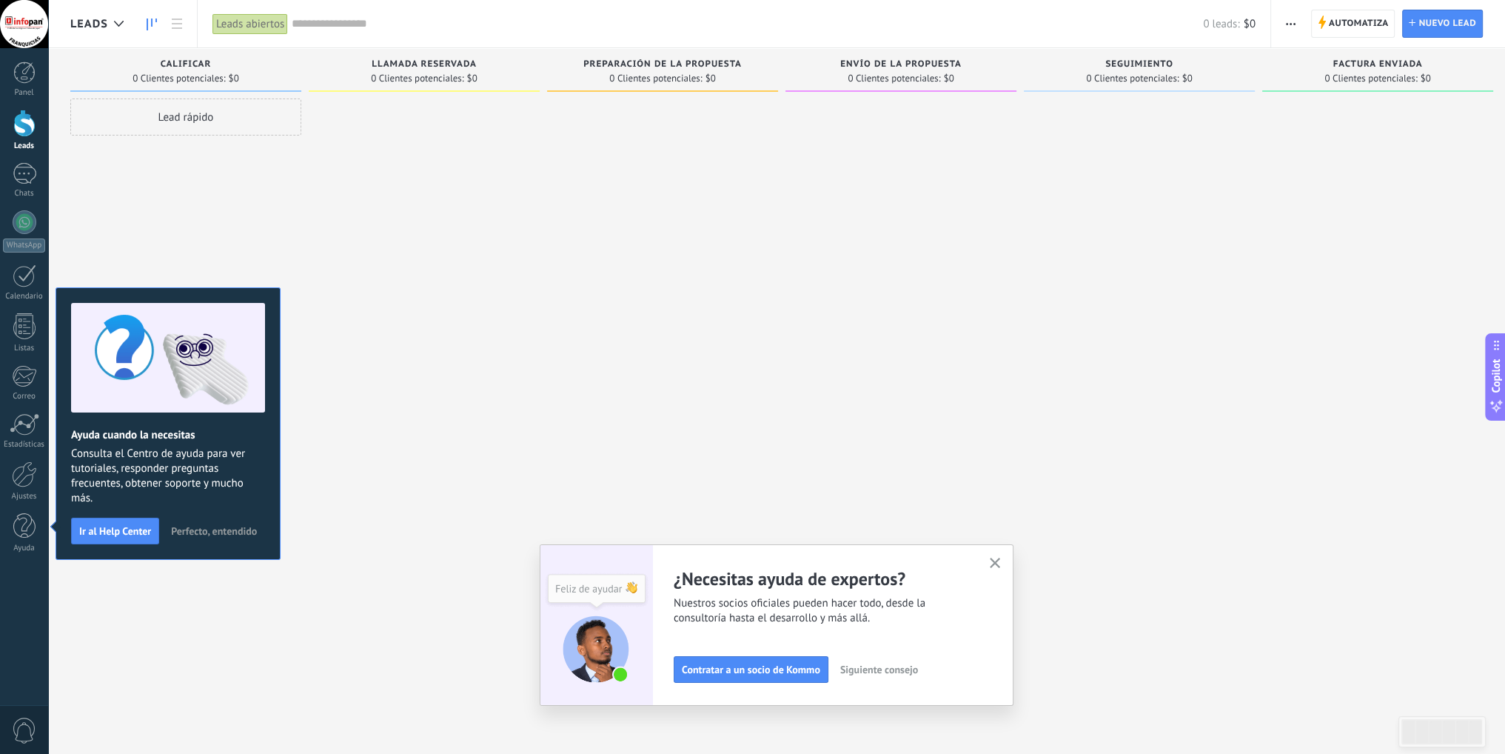
click at [997, 563] on icon "button" at bounding box center [995, 563] width 11 height 11
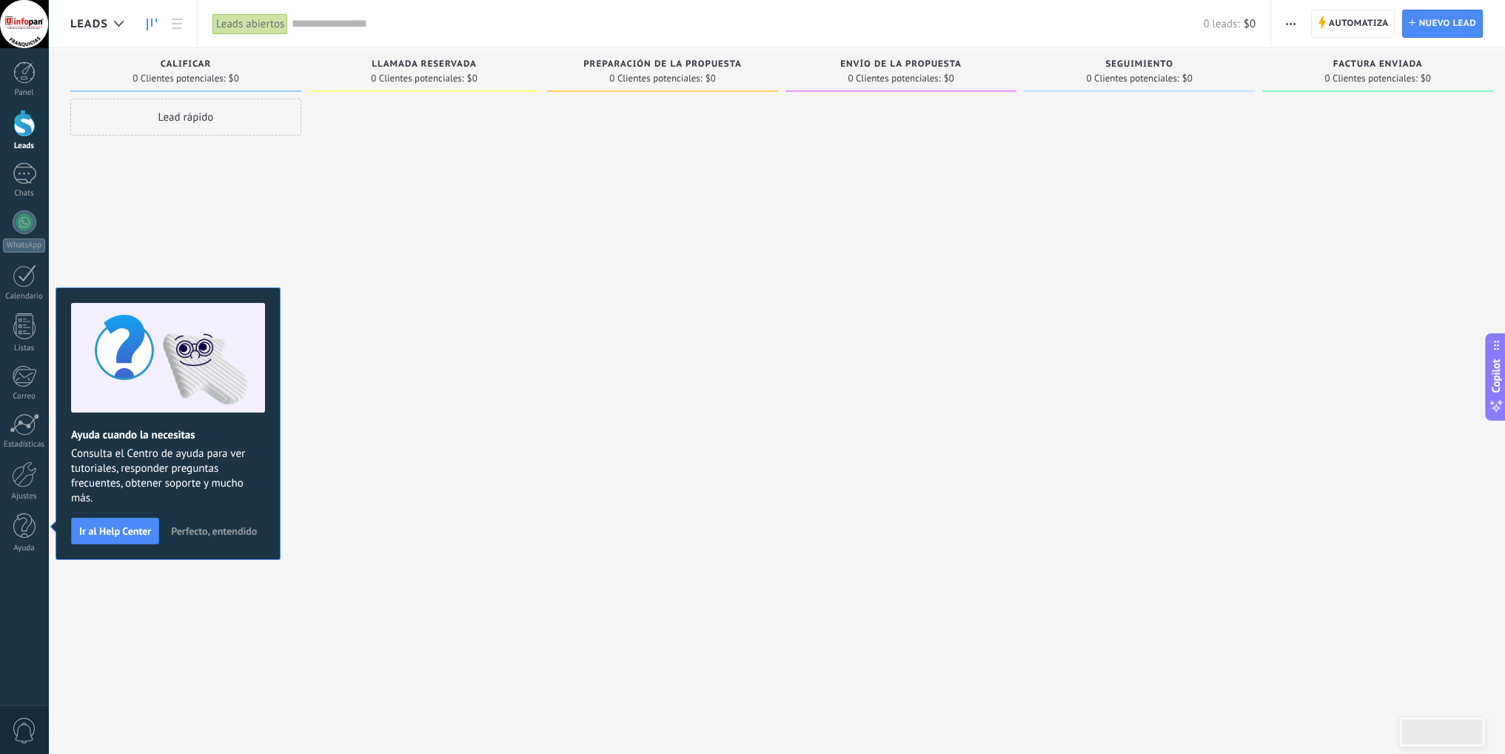
click at [212, 526] on span "Perfecto, entendido" at bounding box center [214, 531] width 86 height 10
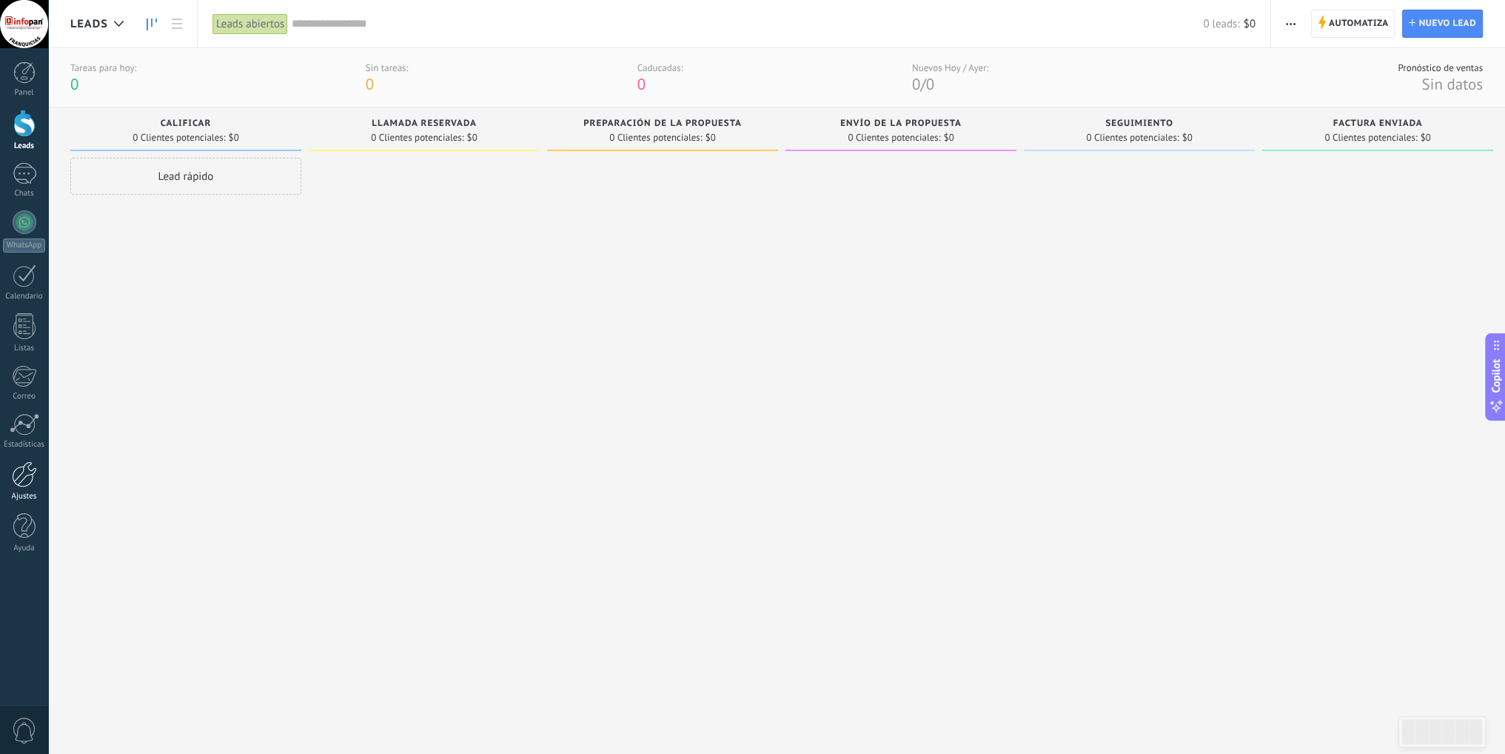
click at [27, 483] on div at bounding box center [24, 474] width 25 height 26
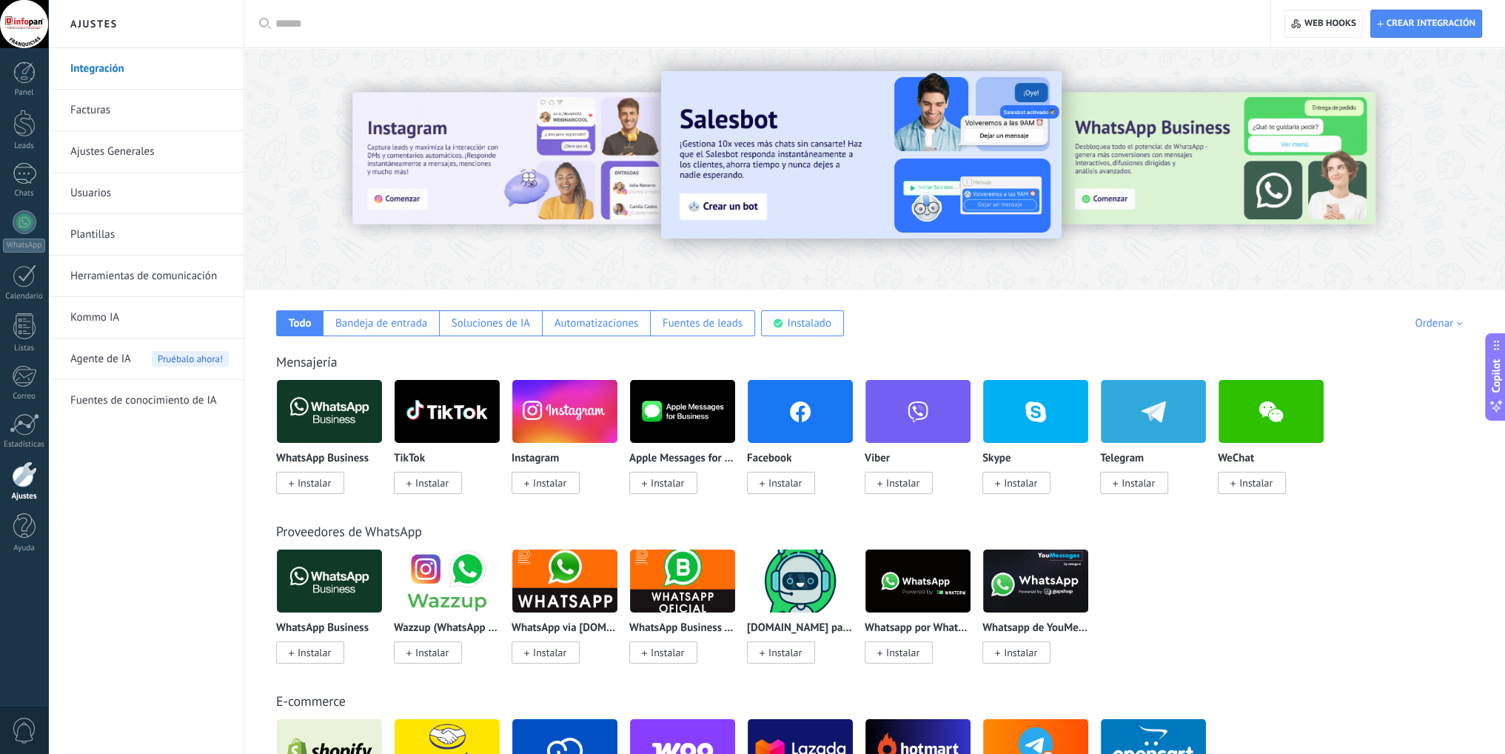
click at [124, 359] on span "Agente de IA" at bounding box center [100, 358] width 61 height 41
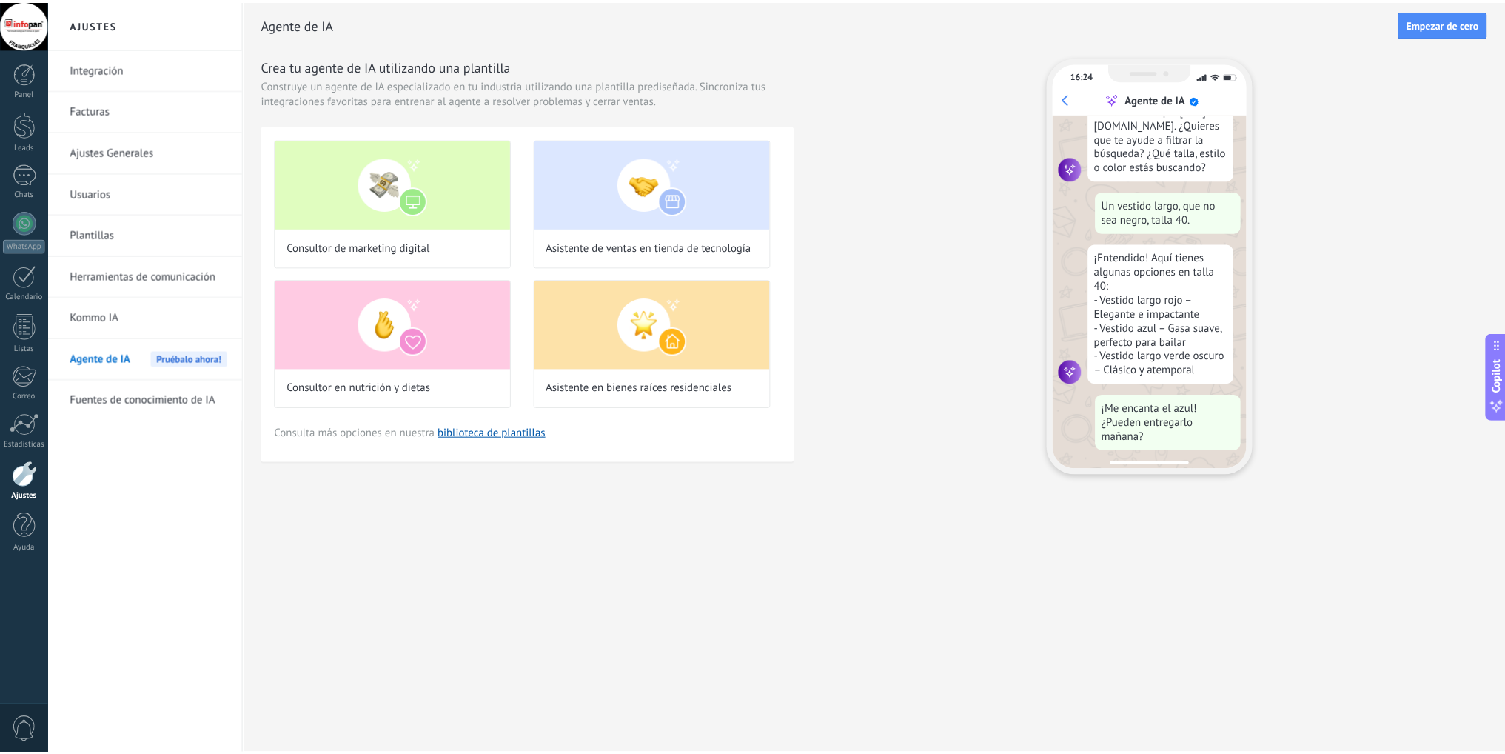
scroll to position [153, 0]
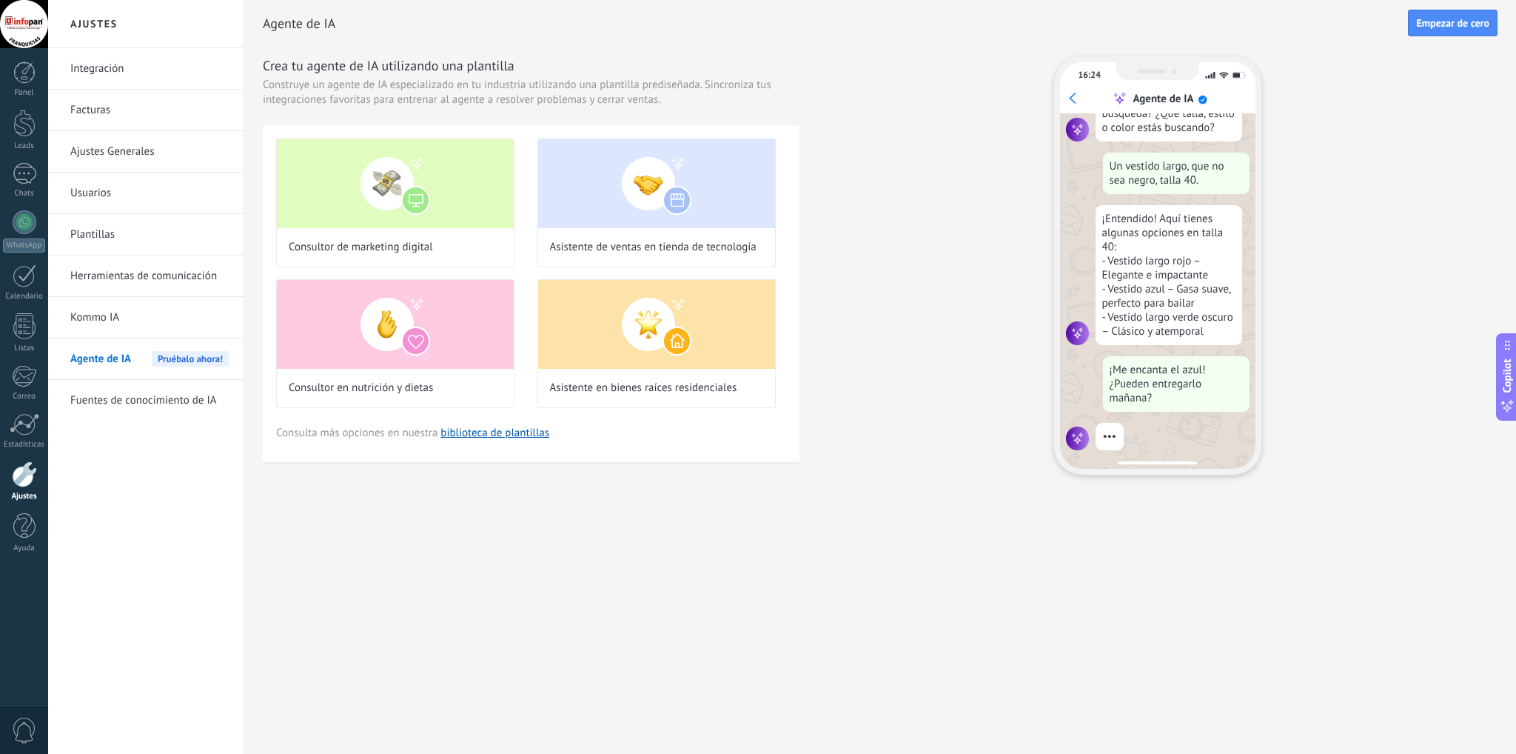
click at [121, 70] on link "Integración" at bounding box center [149, 68] width 158 height 41
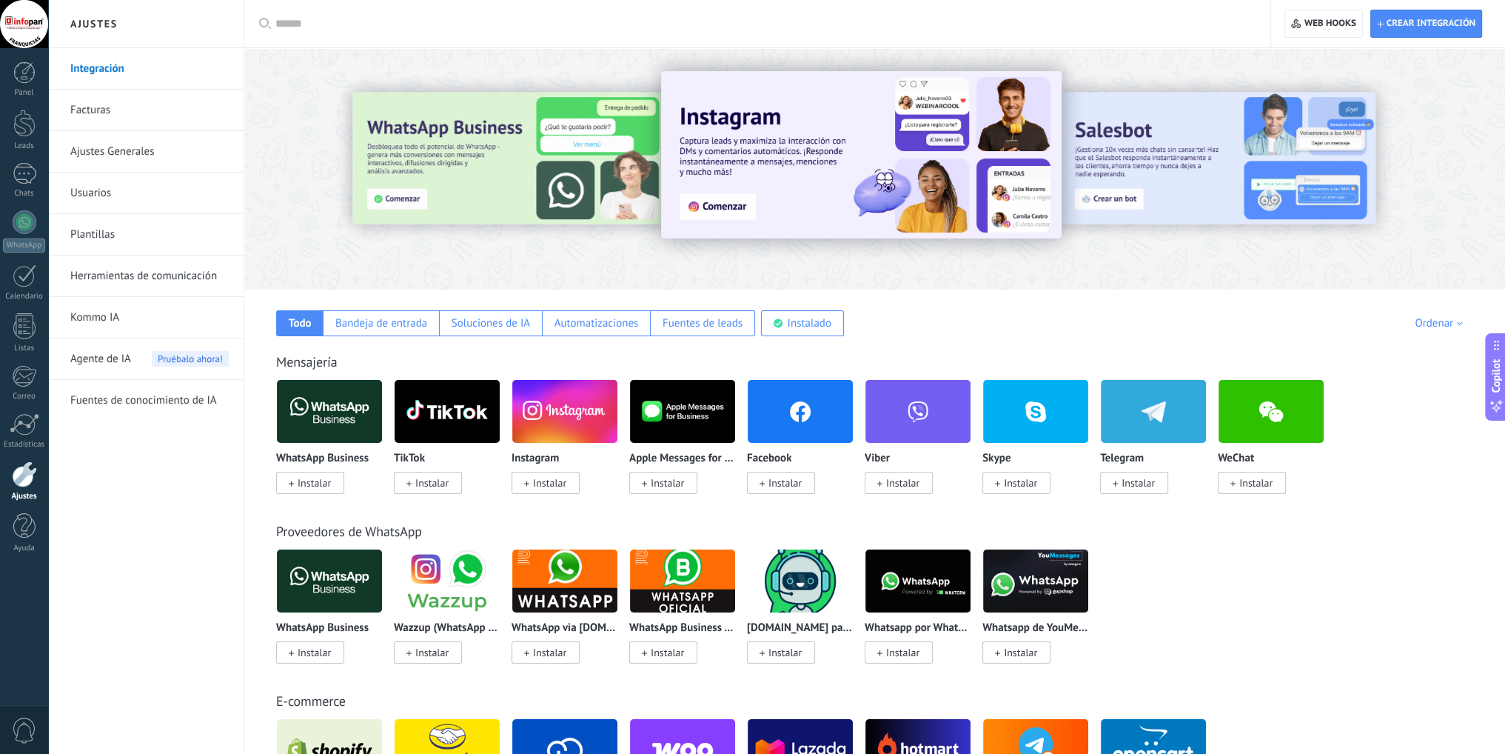
click at [130, 113] on link "Facturas" at bounding box center [149, 110] width 158 height 41
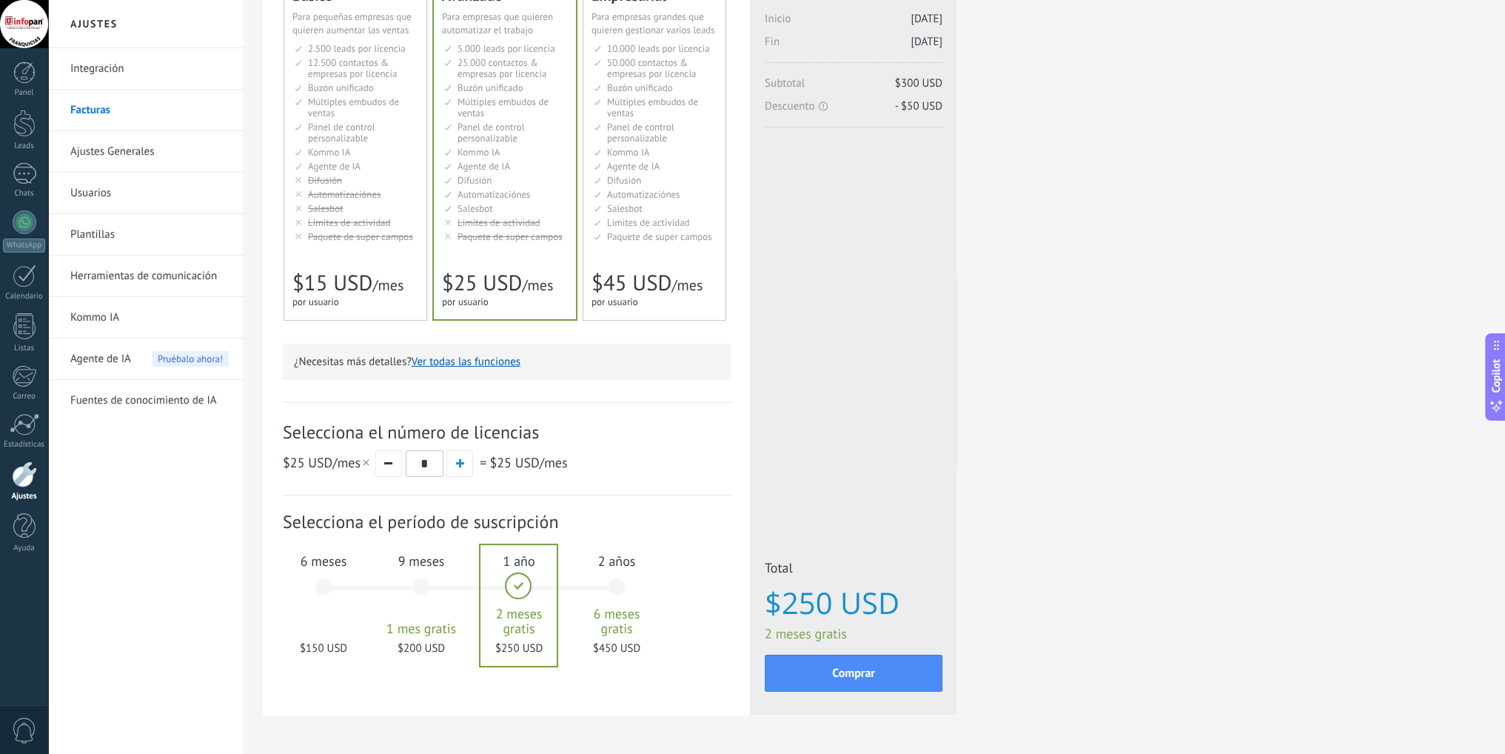
scroll to position [148, 0]
click at [434, 574] on div "9 meses 1 mes gratis $200 USD" at bounding box center [421, 592] width 80 height 104
click at [327, 569] on span "6 meses" at bounding box center [324, 560] width 80 height 17
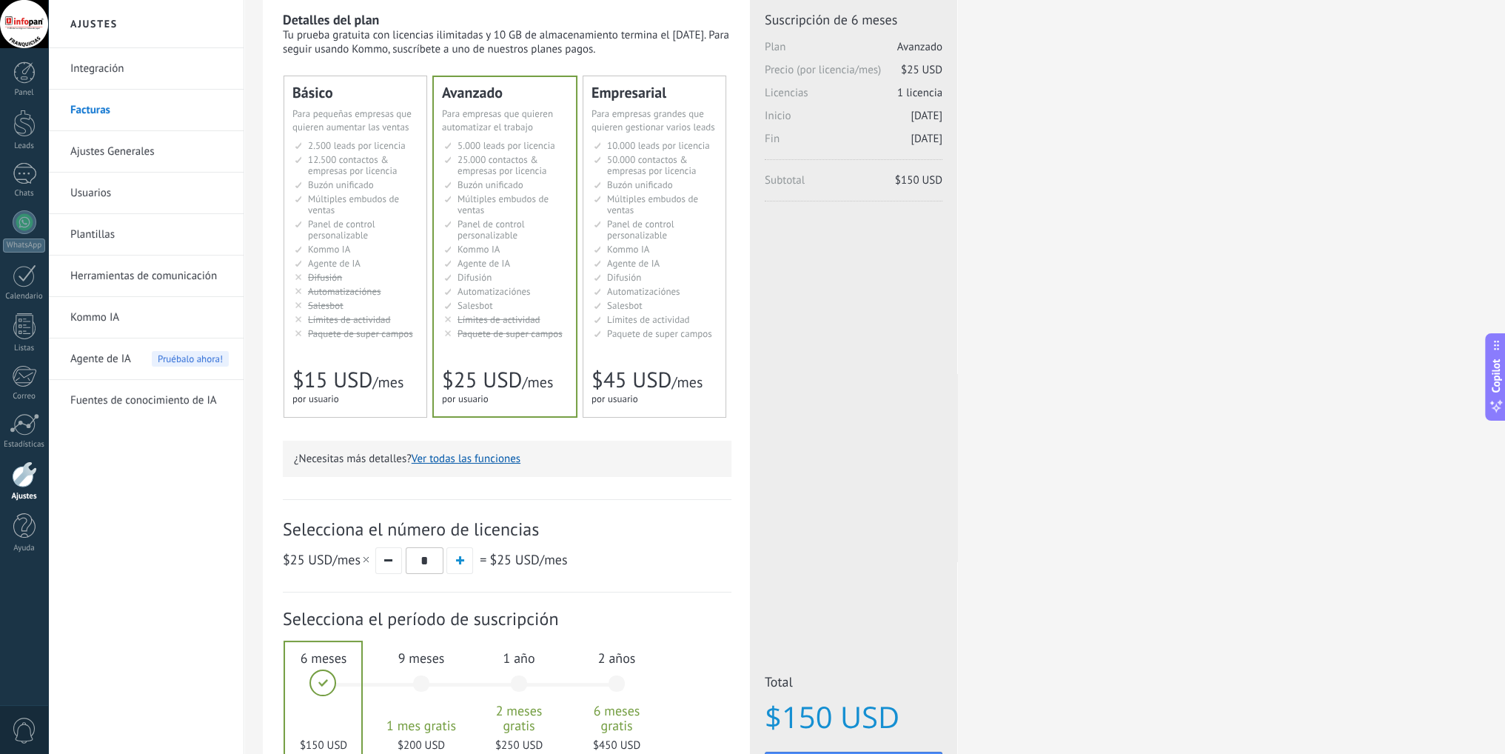
scroll to position [0, 0]
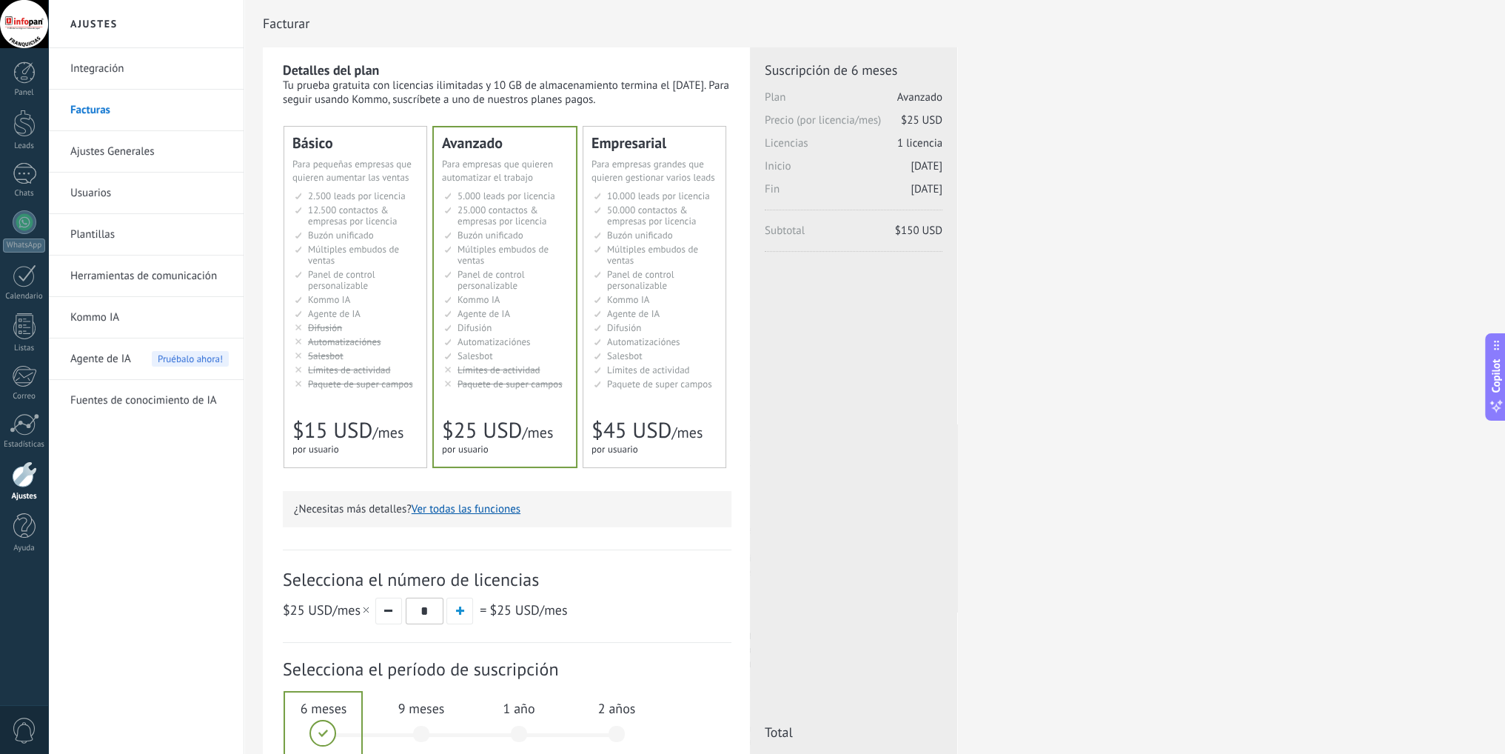
click at [130, 66] on link "Integración" at bounding box center [149, 68] width 158 height 41
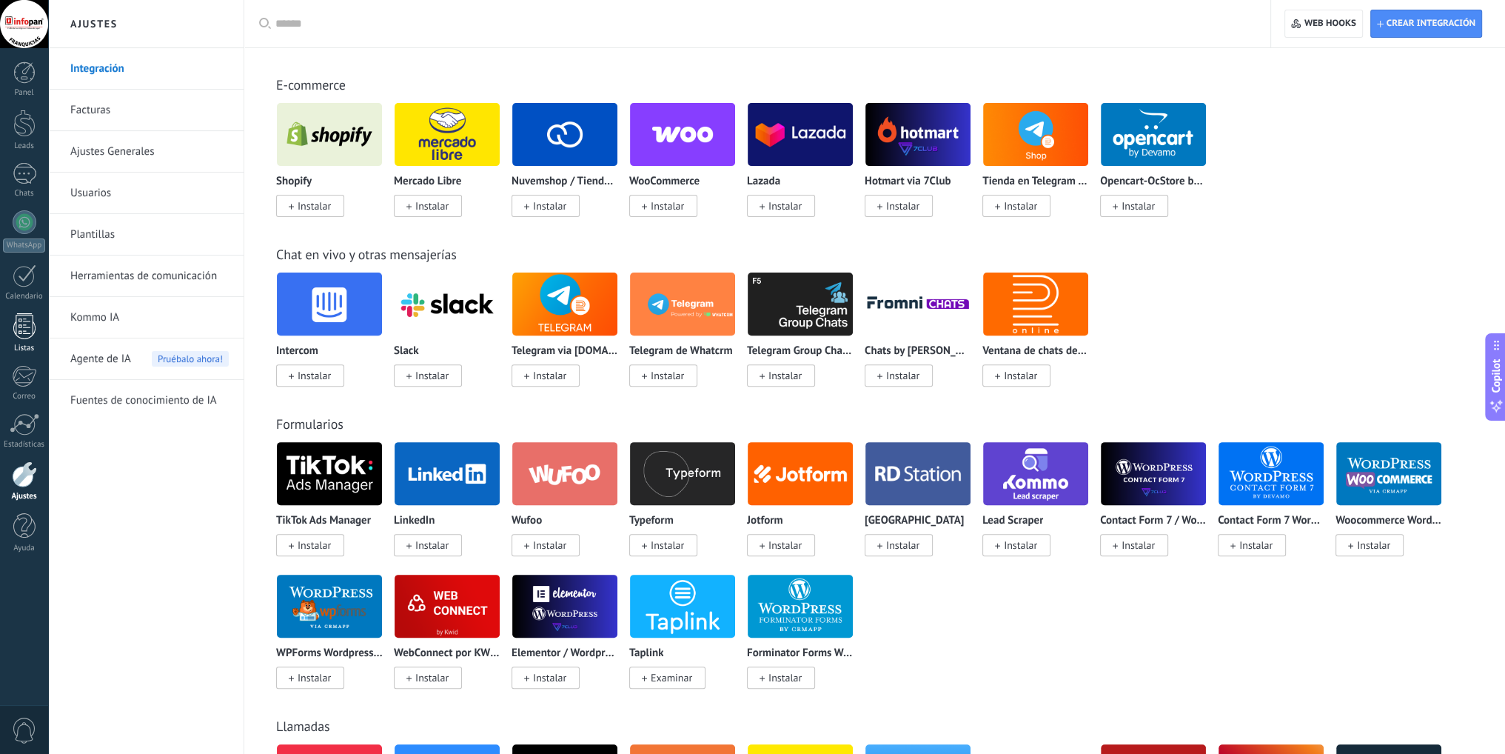
scroll to position [444, 0]
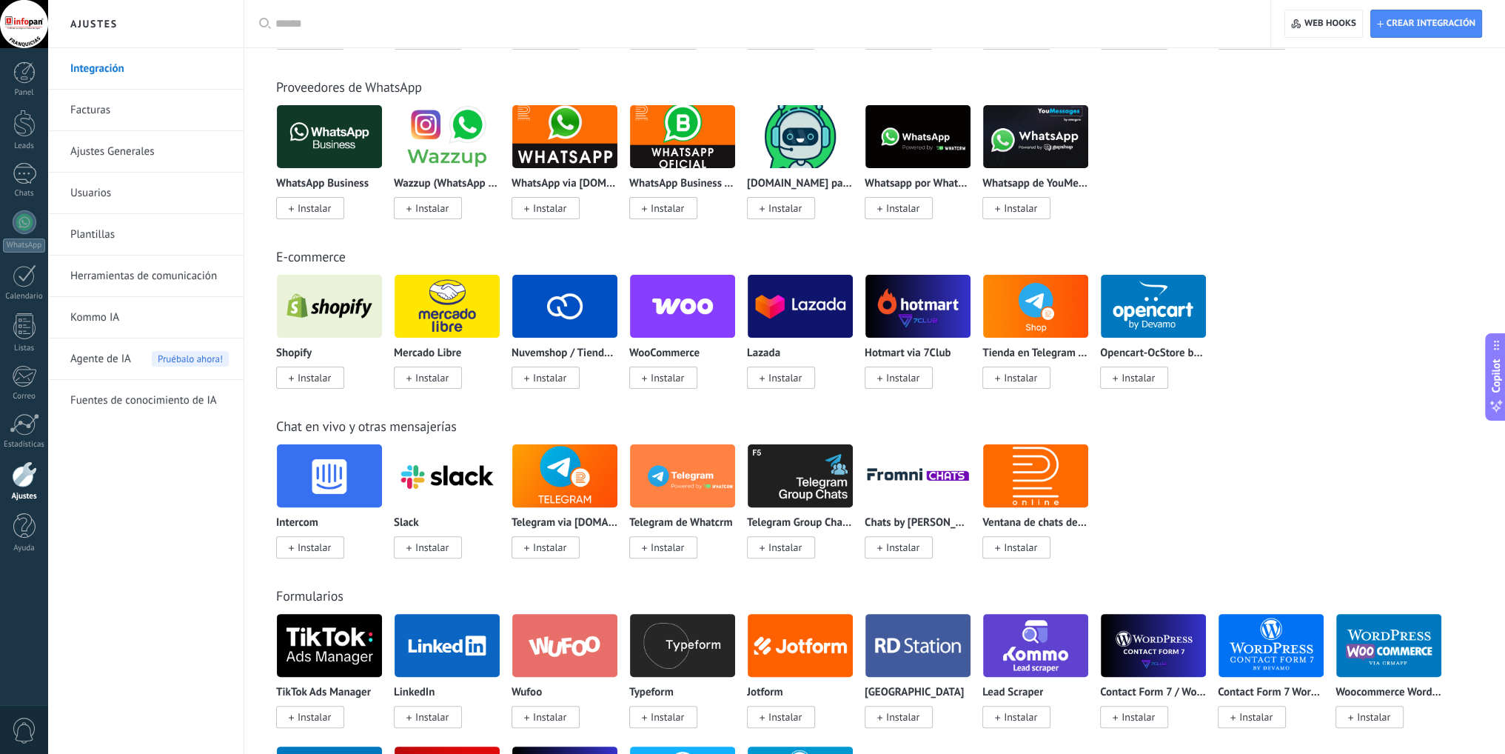
click at [173, 147] on link "Ajustes Generales" at bounding box center [149, 151] width 158 height 41
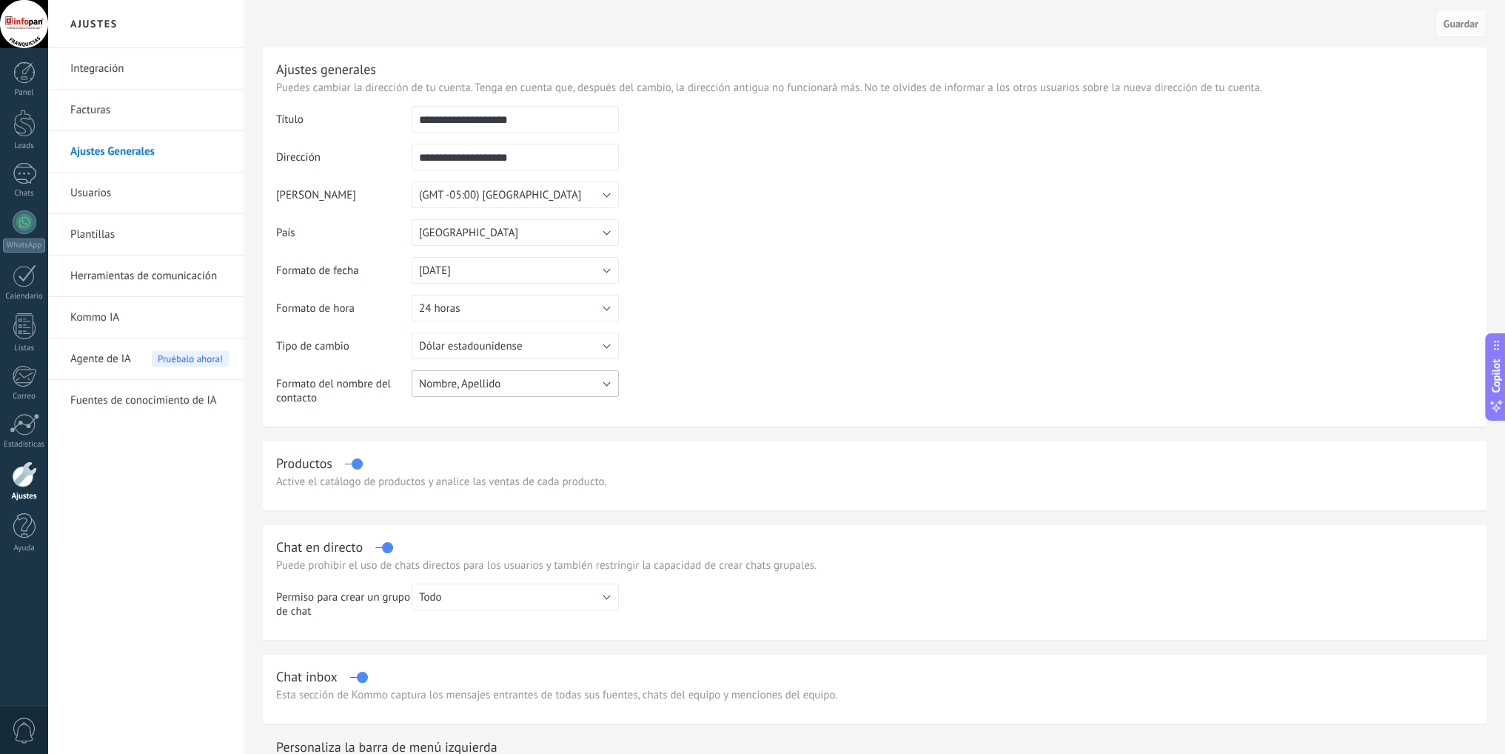
click at [594, 383] on button "Nombre, Apellido" at bounding box center [515, 383] width 207 height 27
click at [594, 383] on span "Nombre, Apellido" at bounding box center [508, 384] width 211 height 14
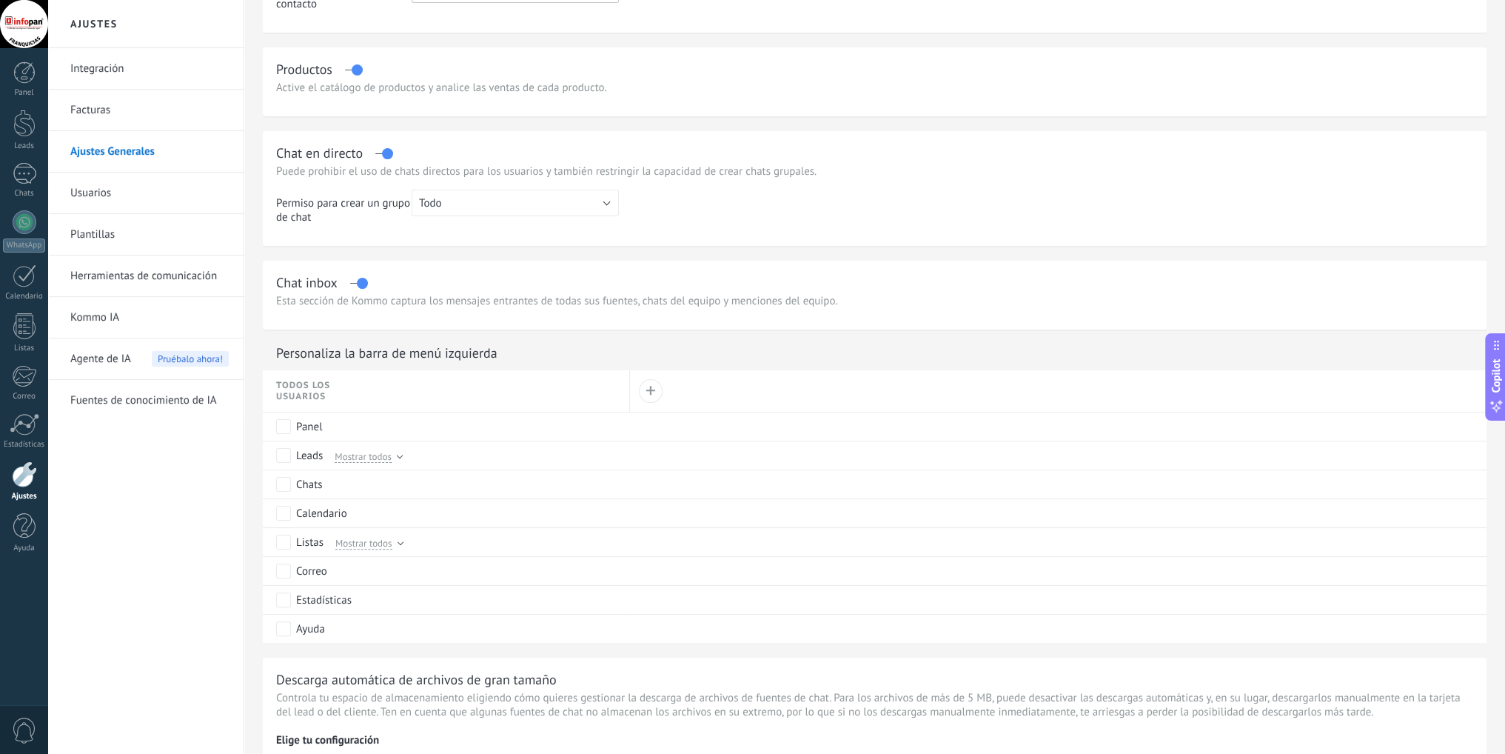
scroll to position [393, 0]
click at [111, 194] on link "Usuarios" at bounding box center [149, 193] width 158 height 41
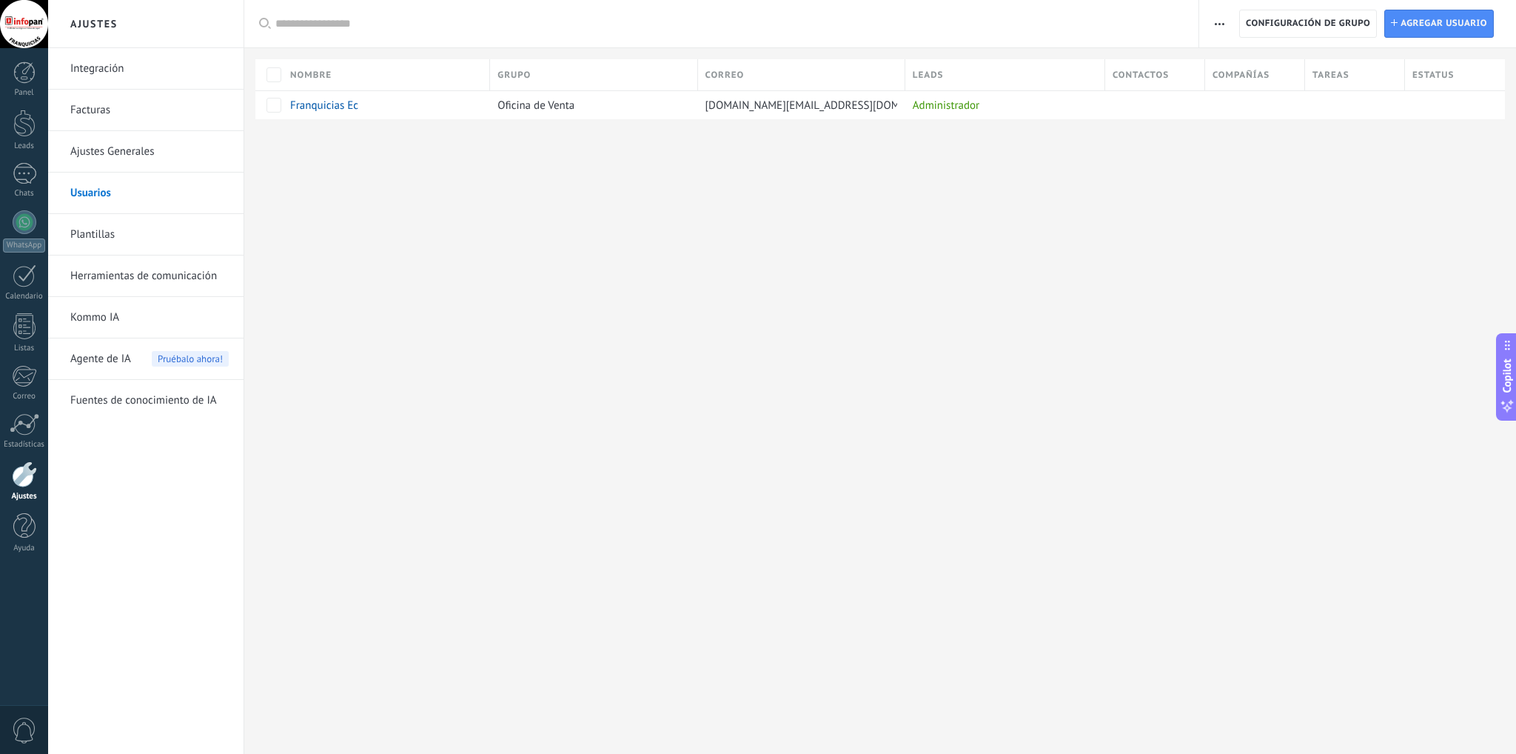
click at [136, 152] on link "Ajustes Generales" at bounding box center [149, 151] width 158 height 41
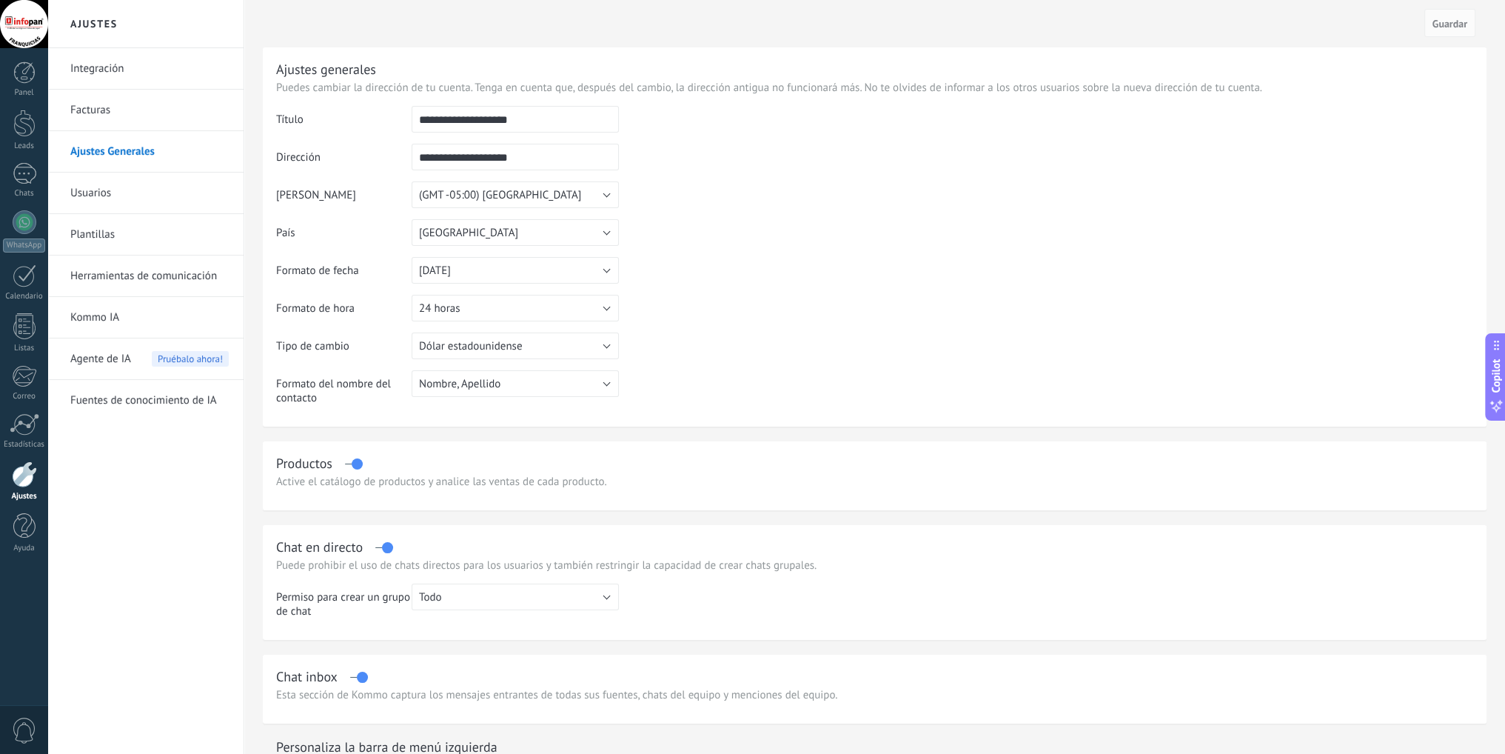
click at [129, 110] on link "Facturas" at bounding box center [149, 110] width 158 height 41
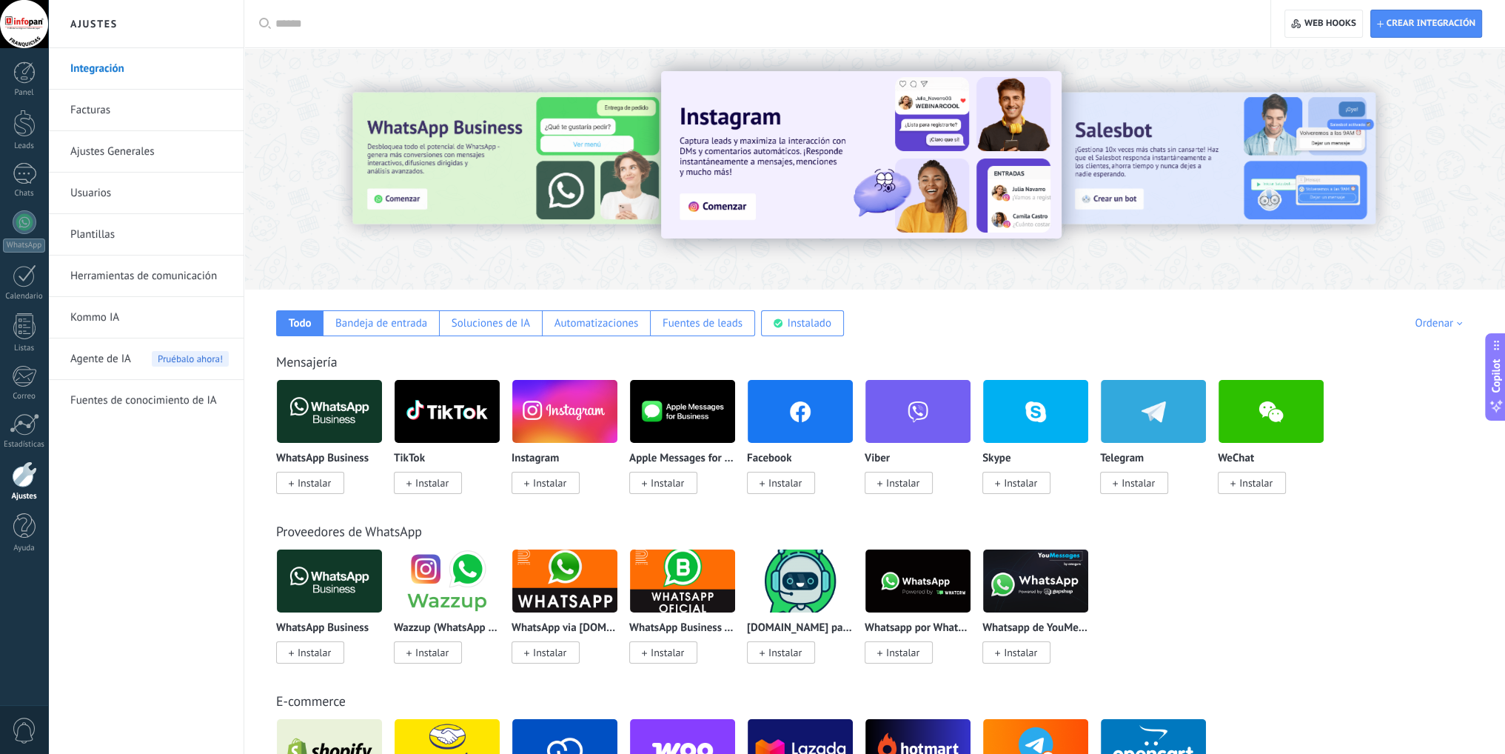
click at [170, 321] on link "Kommo IA" at bounding box center [149, 317] width 158 height 41
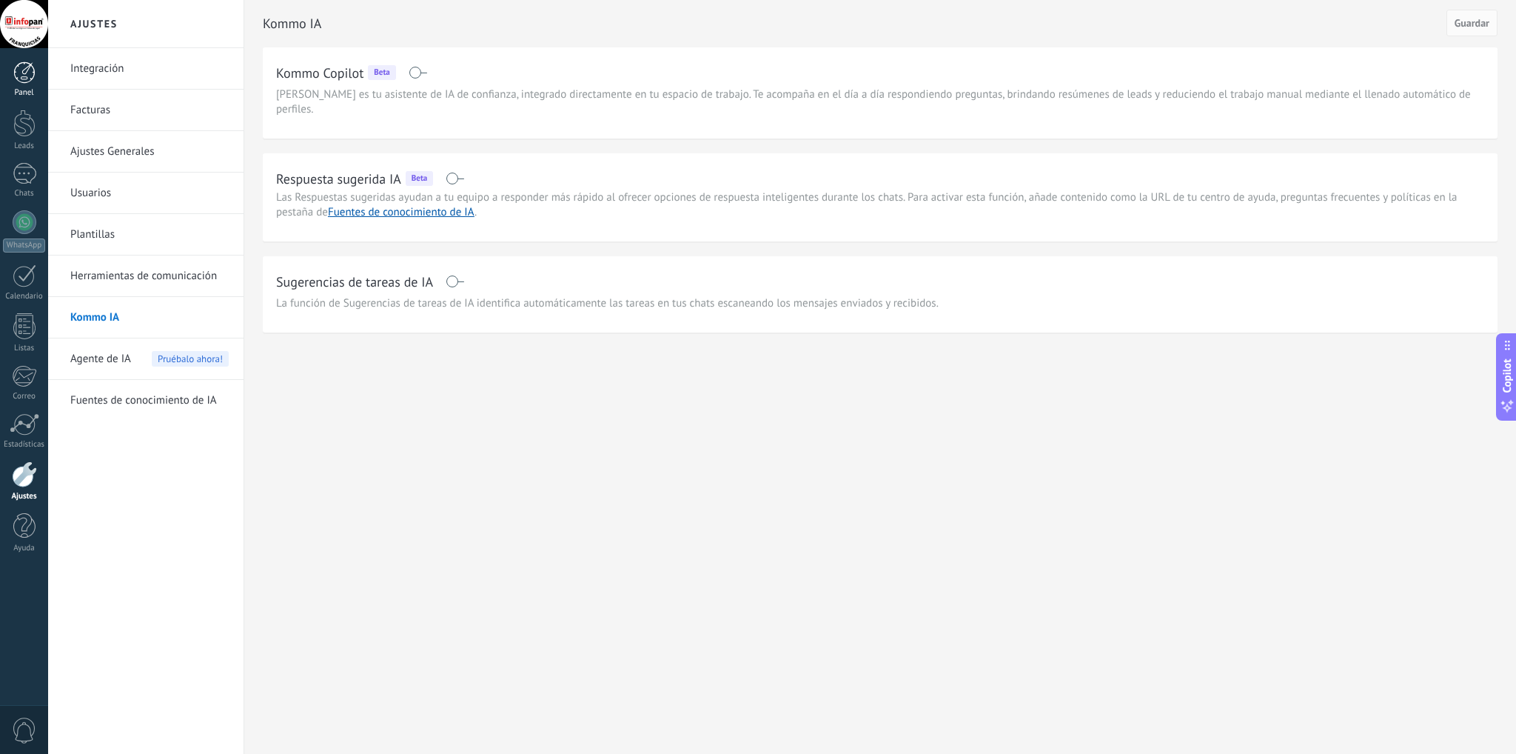
click at [24, 67] on div at bounding box center [24, 72] width 22 height 22
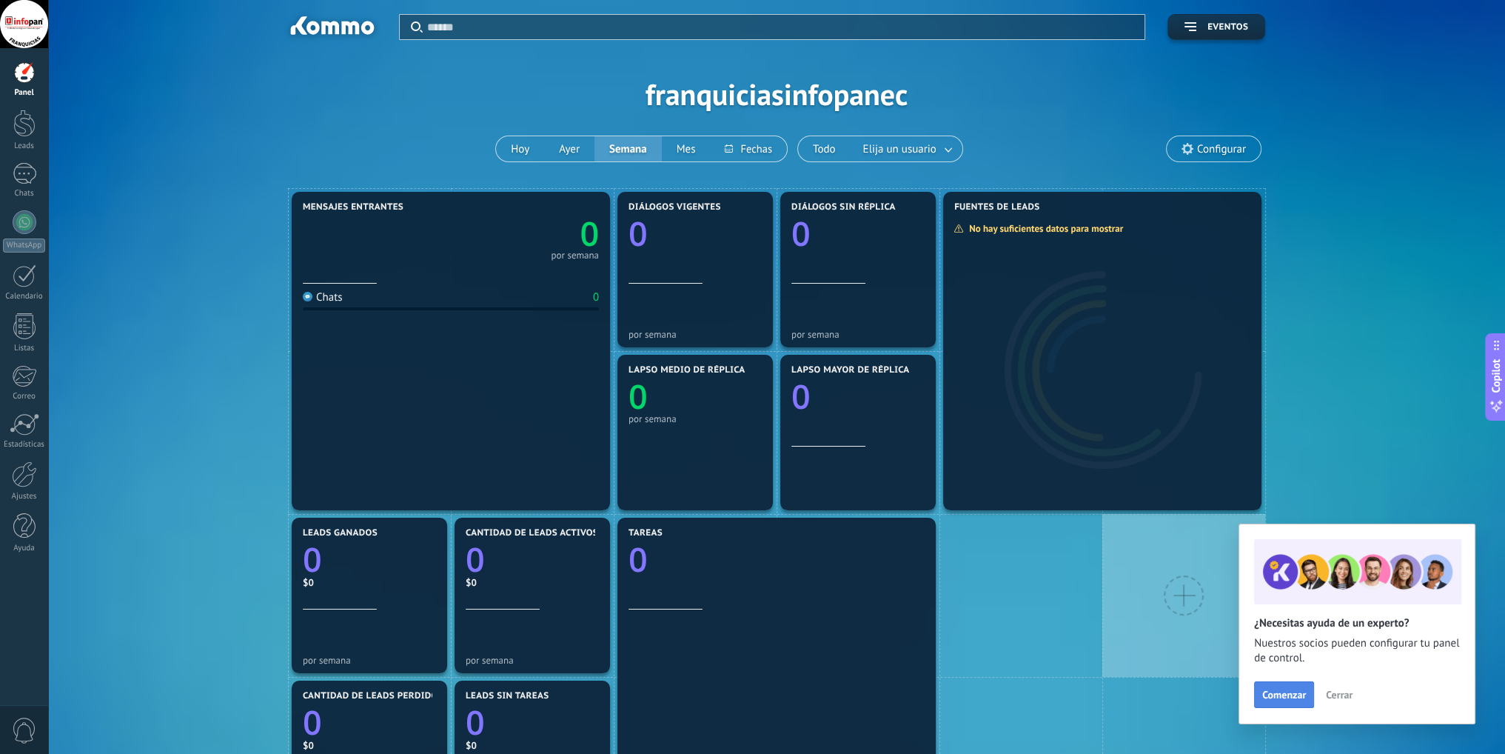
click at [1288, 692] on span "Comenzar" at bounding box center [1284, 694] width 44 height 10
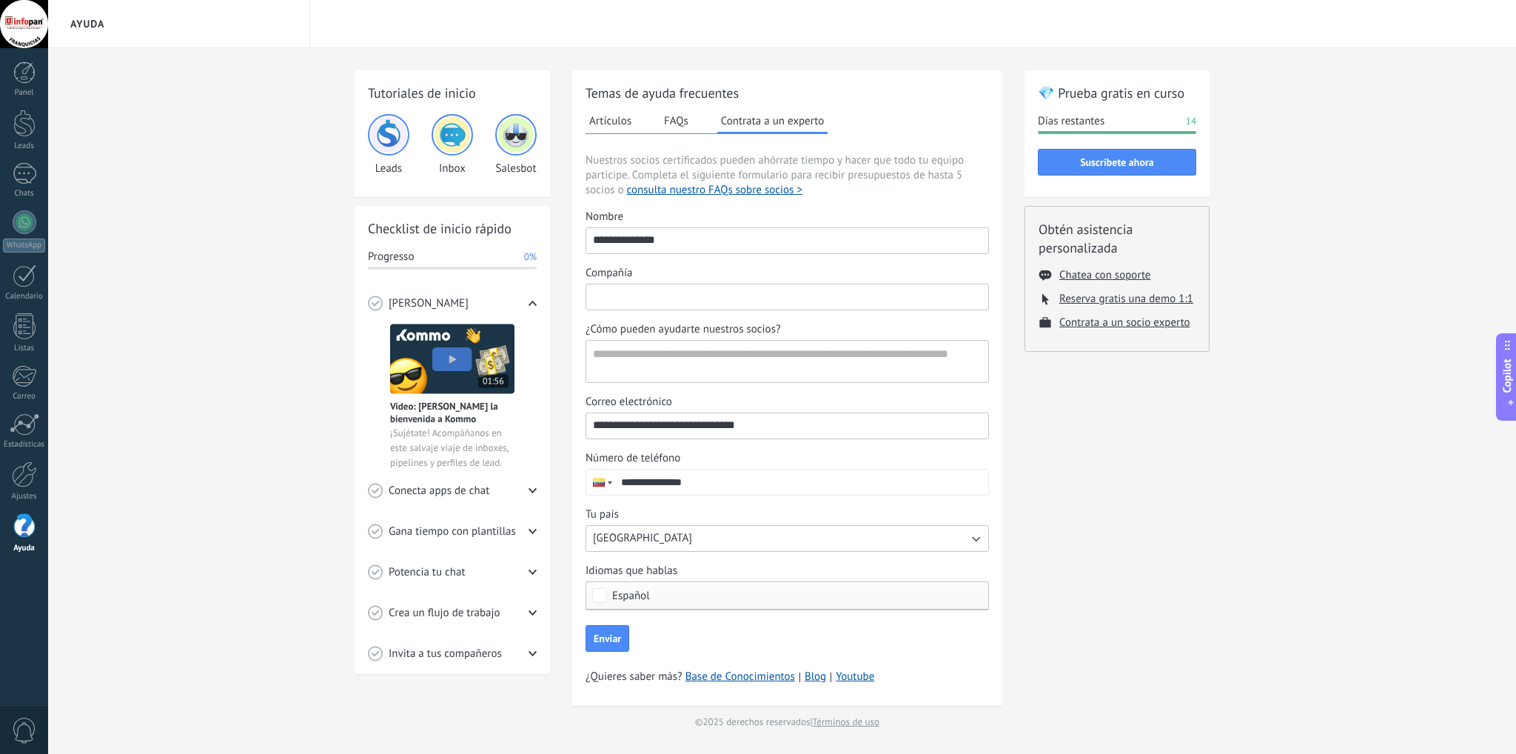
click at [694, 292] on input "Compañía" at bounding box center [787, 296] width 402 height 24
click at [1114, 447] on div "💎 Prueba gratis en curso Días restantes 14 Suscríbete ahora Obtén asistencia pe…" at bounding box center [1117, 399] width 185 height 659
click at [9, 223] on link "WhatsApp" at bounding box center [24, 231] width 48 height 42
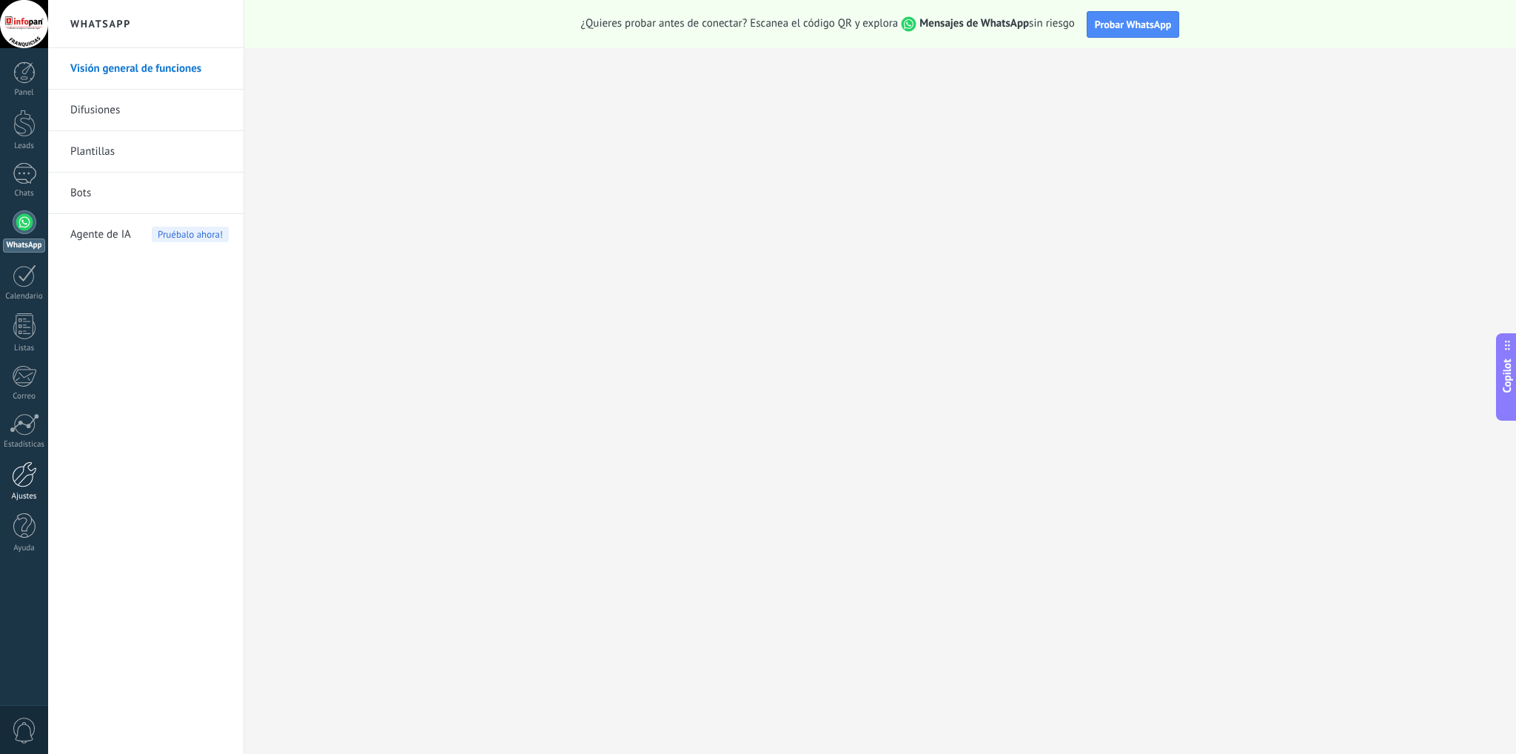
click at [27, 482] on div at bounding box center [24, 474] width 25 height 26
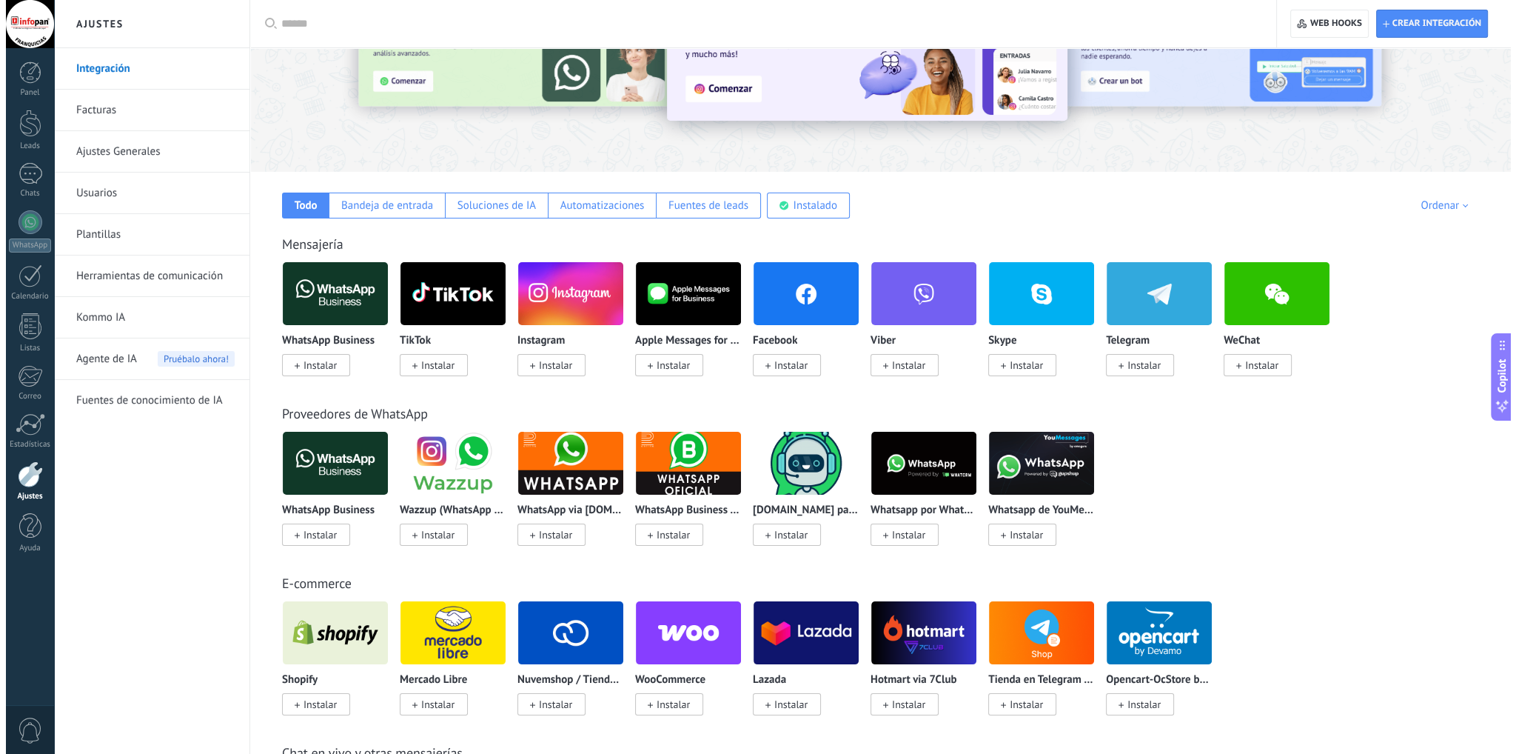
scroll to position [148, 0]
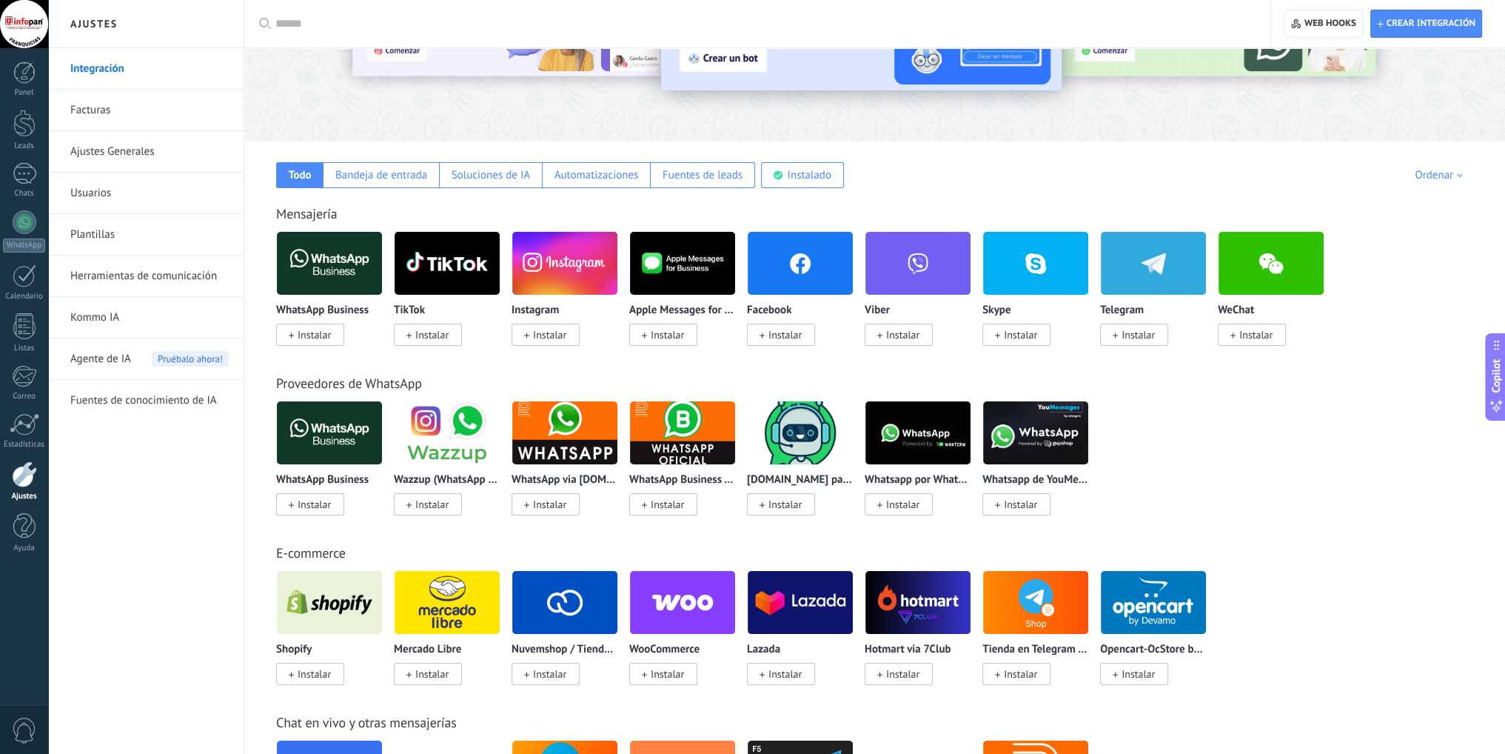
click at [332, 256] on img at bounding box center [329, 263] width 105 height 72
